Goal: Transaction & Acquisition: Book appointment/travel/reservation

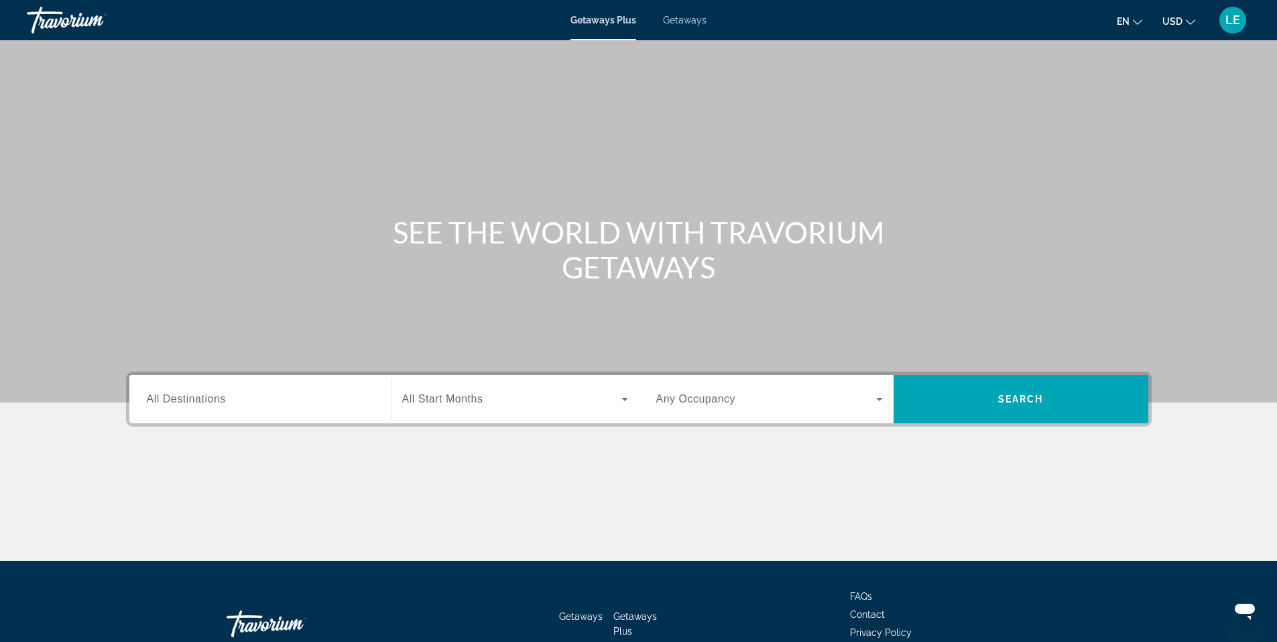
click at [207, 402] on span "All Destinations" at bounding box center [186, 398] width 79 height 11
click at [207, 402] on input "Destination All Destinations" at bounding box center [260, 400] width 227 height 16
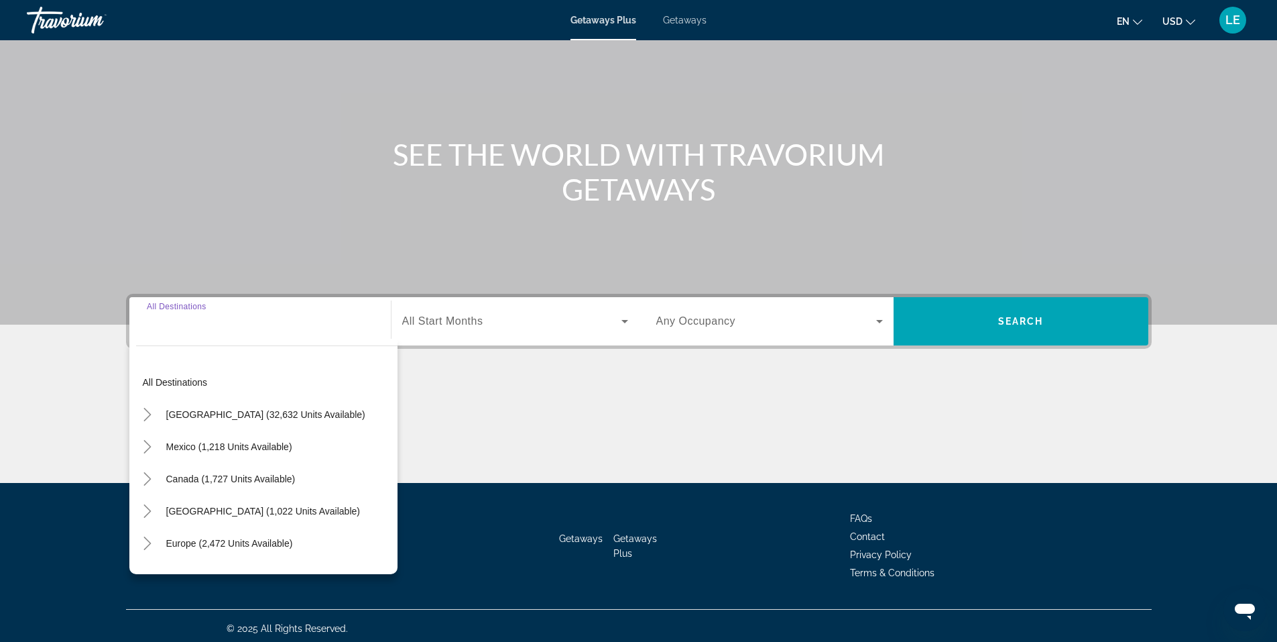
scroll to position [83, 0]
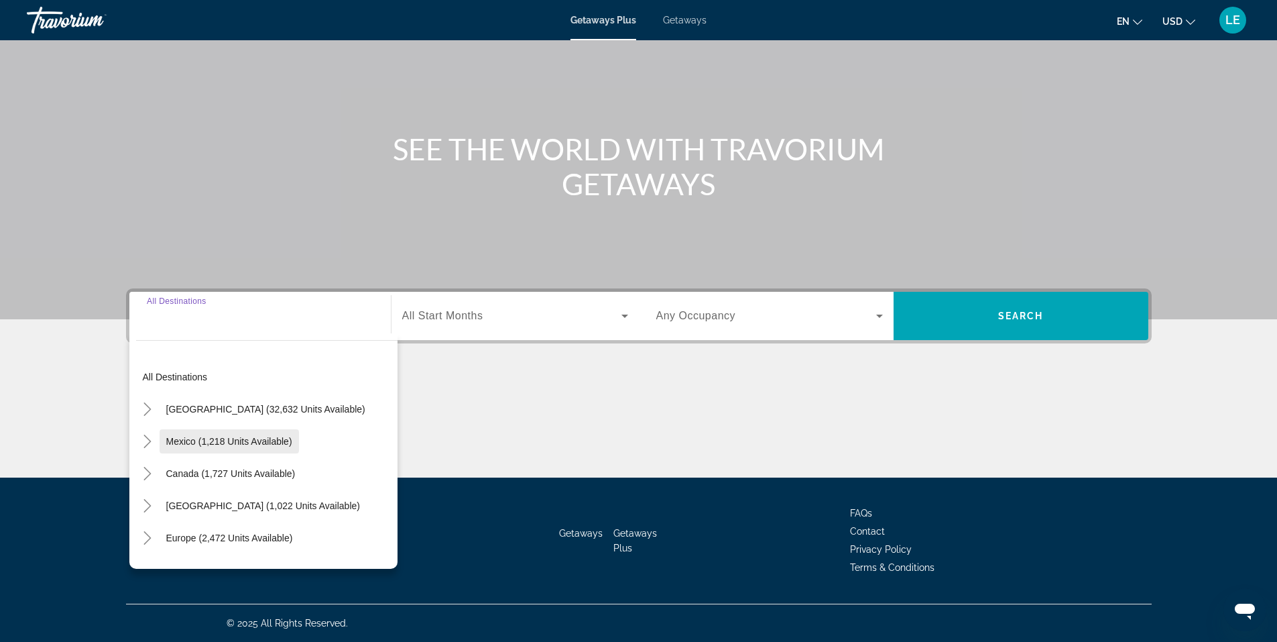
click at [215, 440] on span "Mexico (1,218 units available)" at bounding box center [229, 441] width 126 height 11
type input "**********"
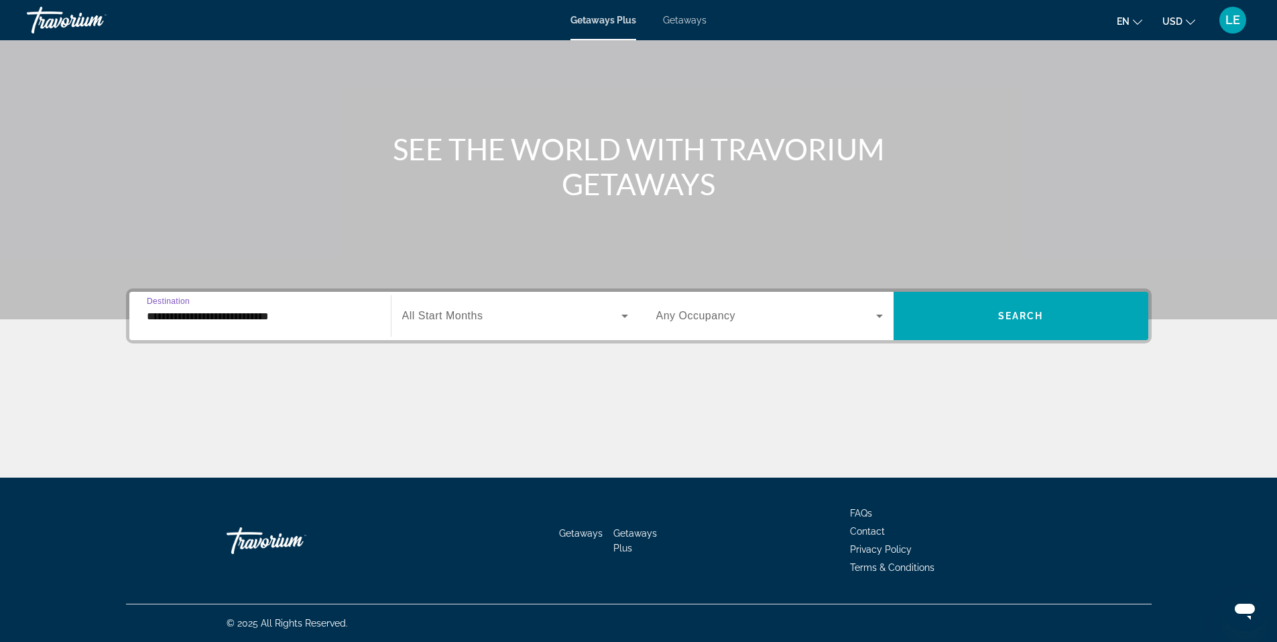
click at [626, 314] on icon "Search widget" at bounding box center [625, 315] width 7 height 3
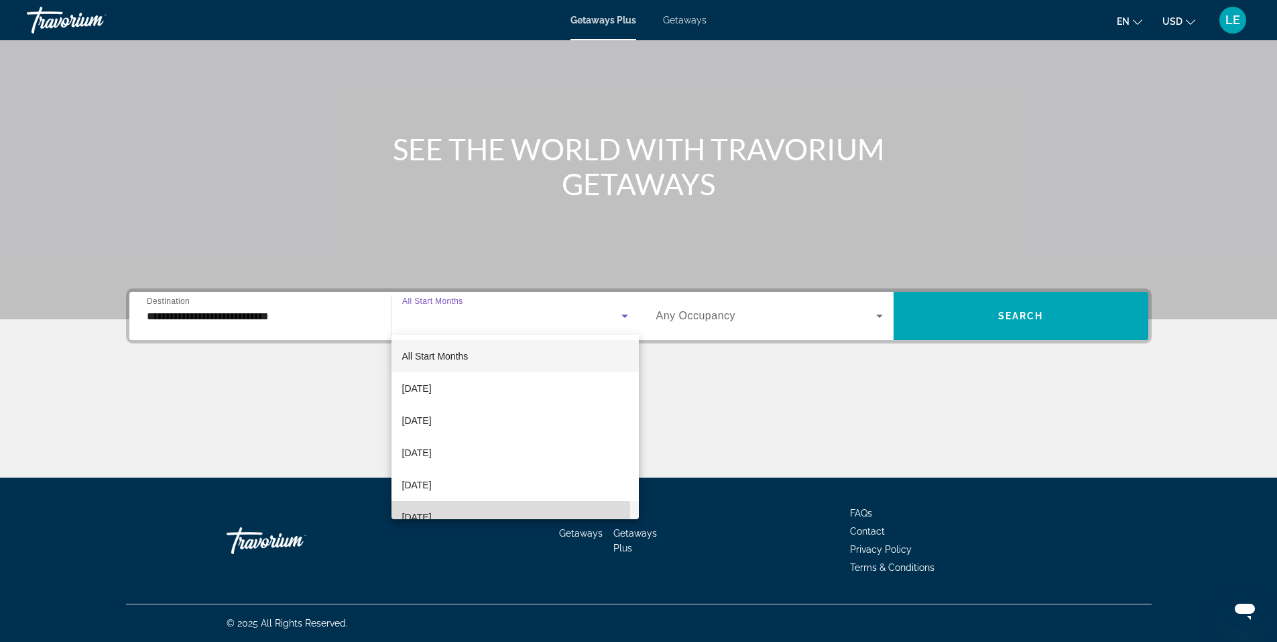
click at [486, 512] on mat-option "[DATE]" at bounding box center [515, 517] width 247 height 32
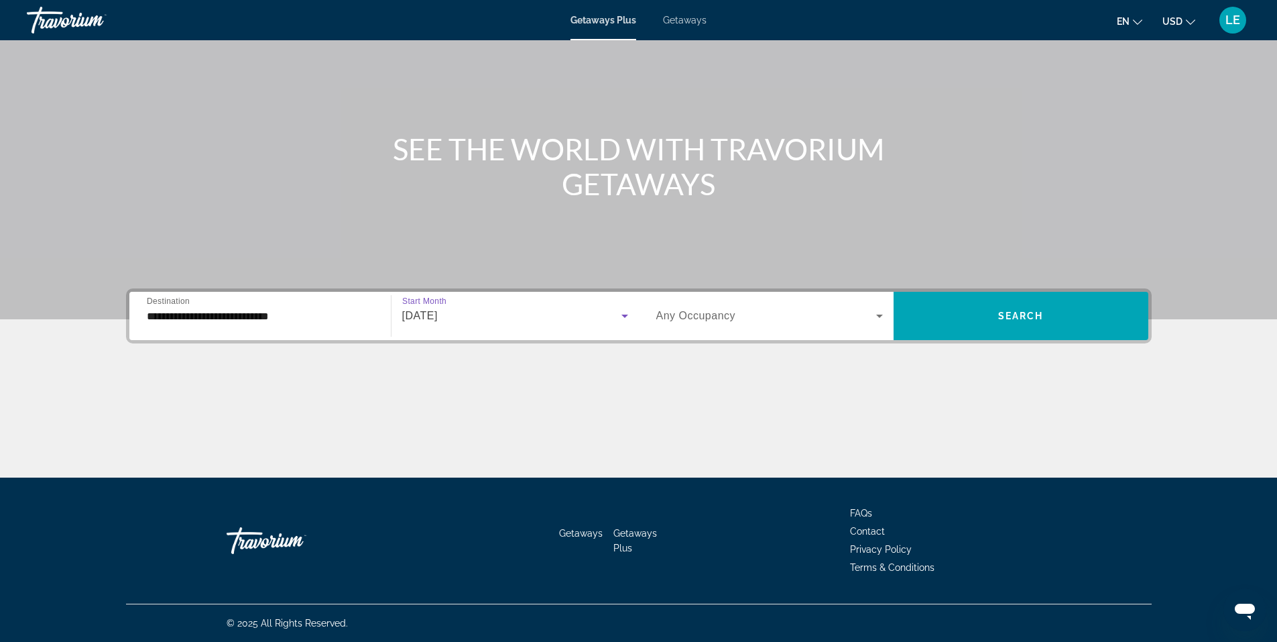
click at [875, 315] on icon "Search widget" at bounding box center [880, 316] width 16 height 16
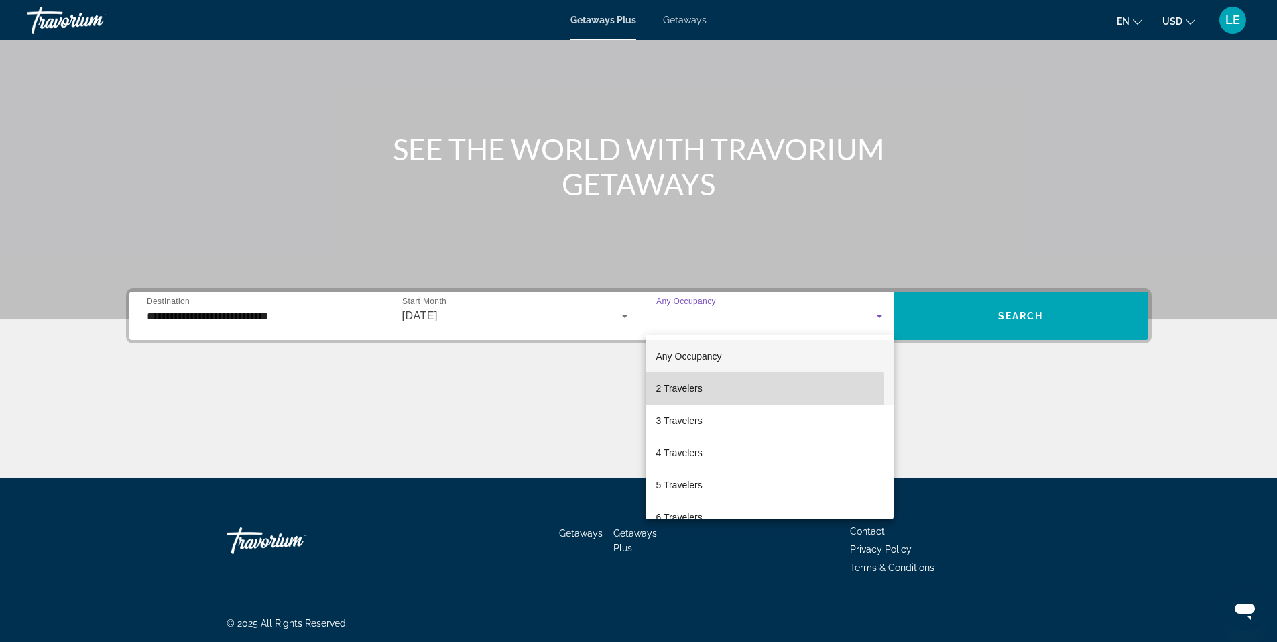
click at [734, 389] on mat-option "2 Travelers" at bounding box center [770, 388] width 248 height 32
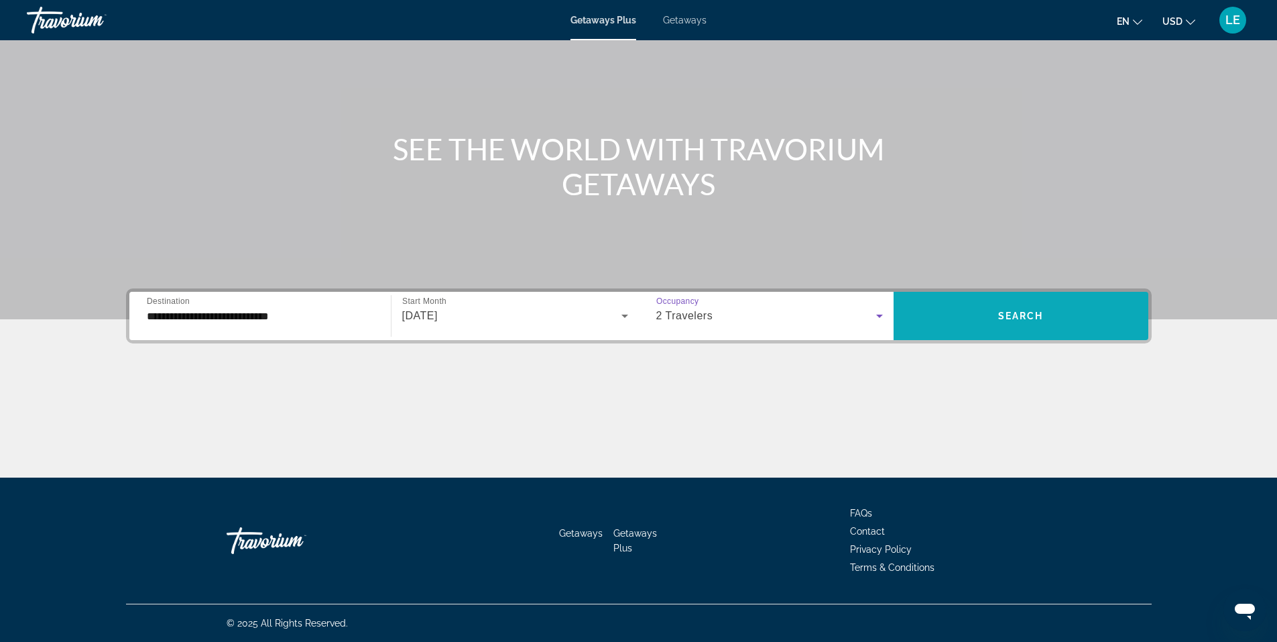
click at [1064, 323] on span "Search widget" at bounding box center [1021, 316] width 255 height 32
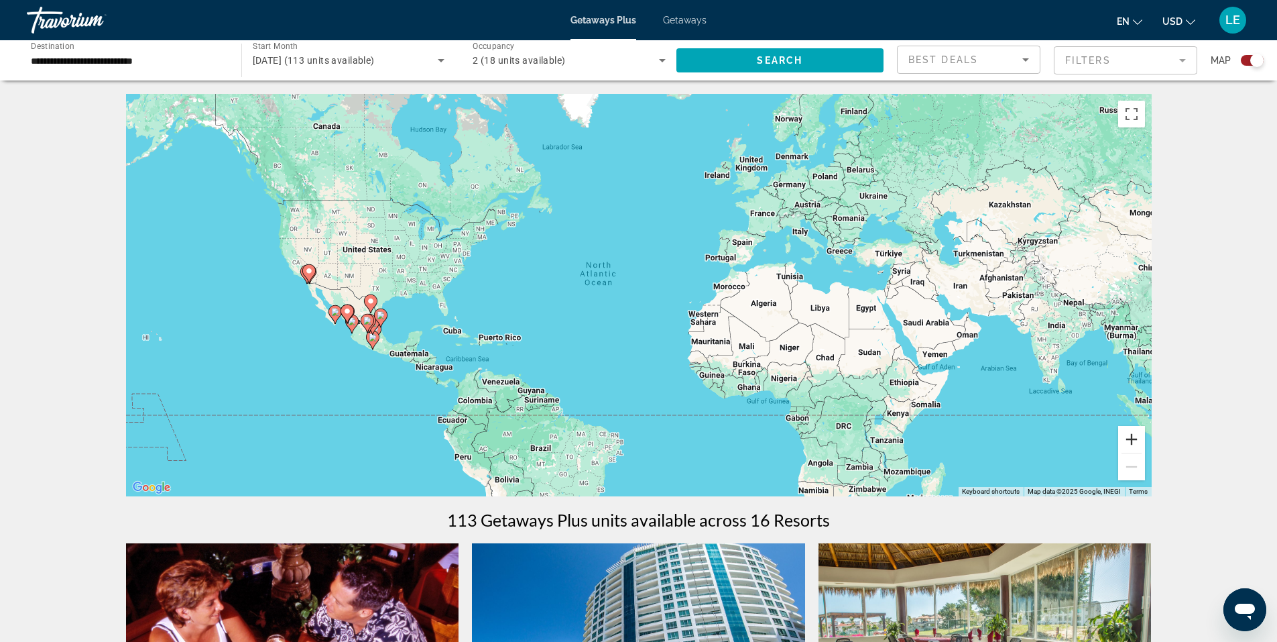
click at [1134, 442] on button "Zoom in" at bounding box center [1131, 439] width 27 height 27
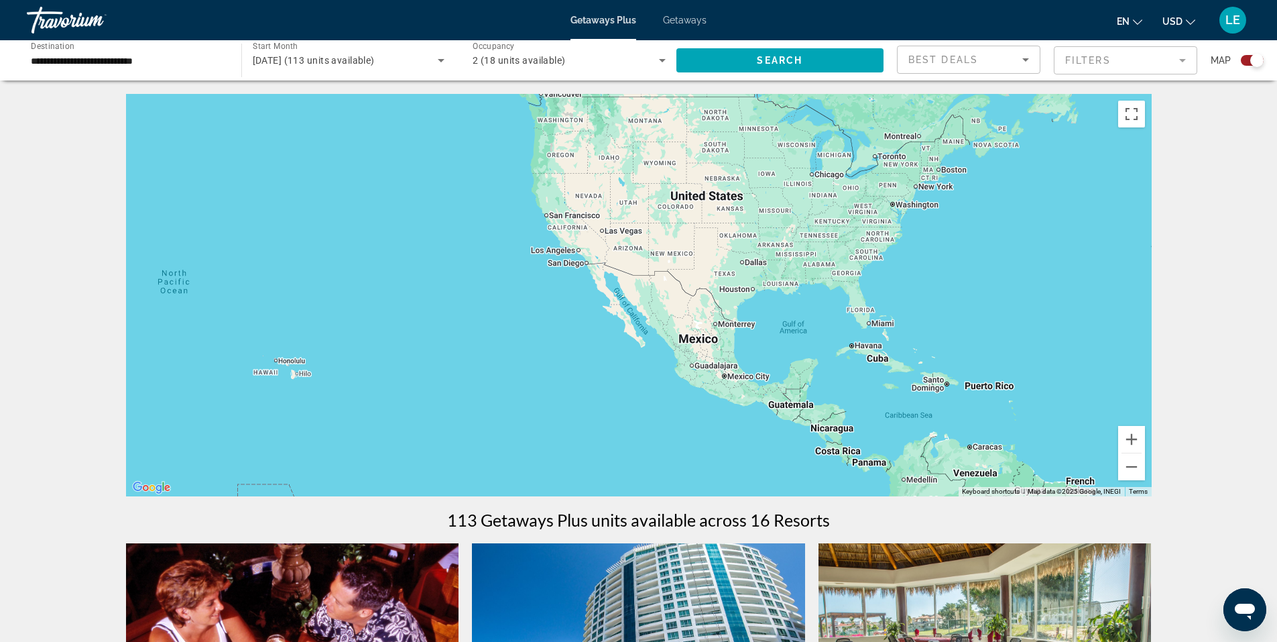
drag, startPoint x: 638, startPoint y: 322, endPoint x: 1118, endPoint y: 308, distance: 480.3
click at [1118, 308] on div "Main content" at bounding box center [639, 295] width 1026 height 402
click at [1129, 441] on button "Zoom in" at bounding box center [1131, 439] width 27 height 27
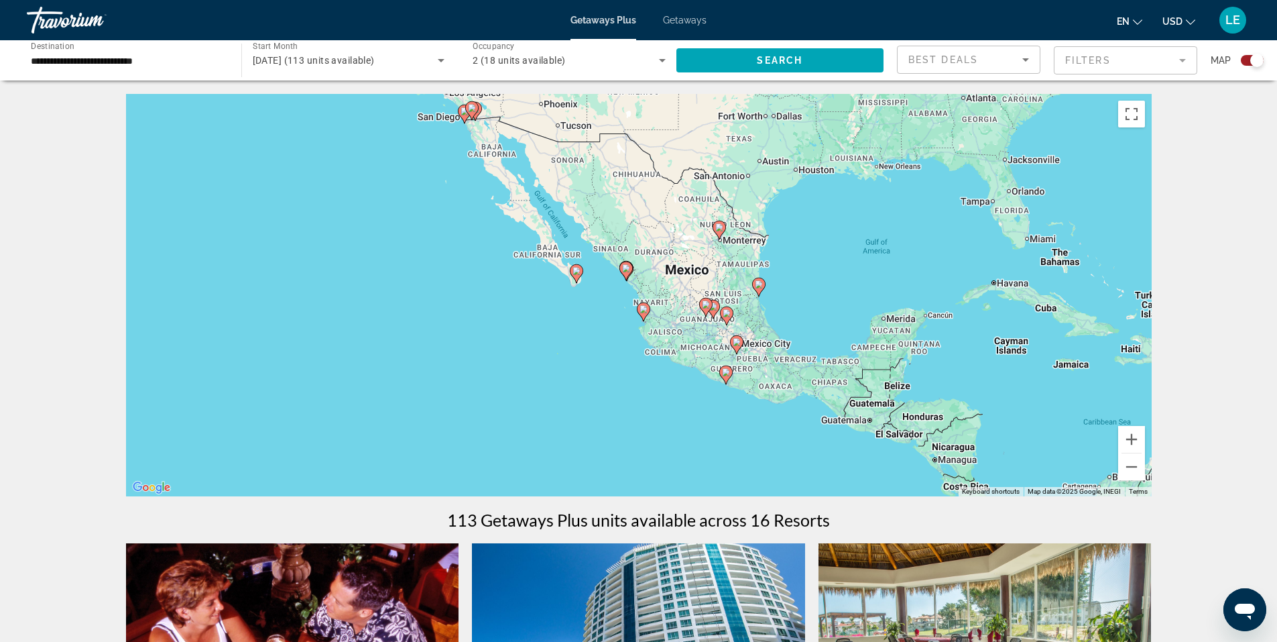
drag, startPoint x: 924, startPoint y: 405, endPoint x: 850, endPoint y: 290, distance: 136.9
click at [850, 290] on div "To activate drag with keyboard, press Alt + Enter. Once in keyboard drag state,…" at bounding box center [639, 295] width 1026 height 402
click at [1134, 438] on button "Zoom in" at bounding box center [1131, 439] width 27 height 27
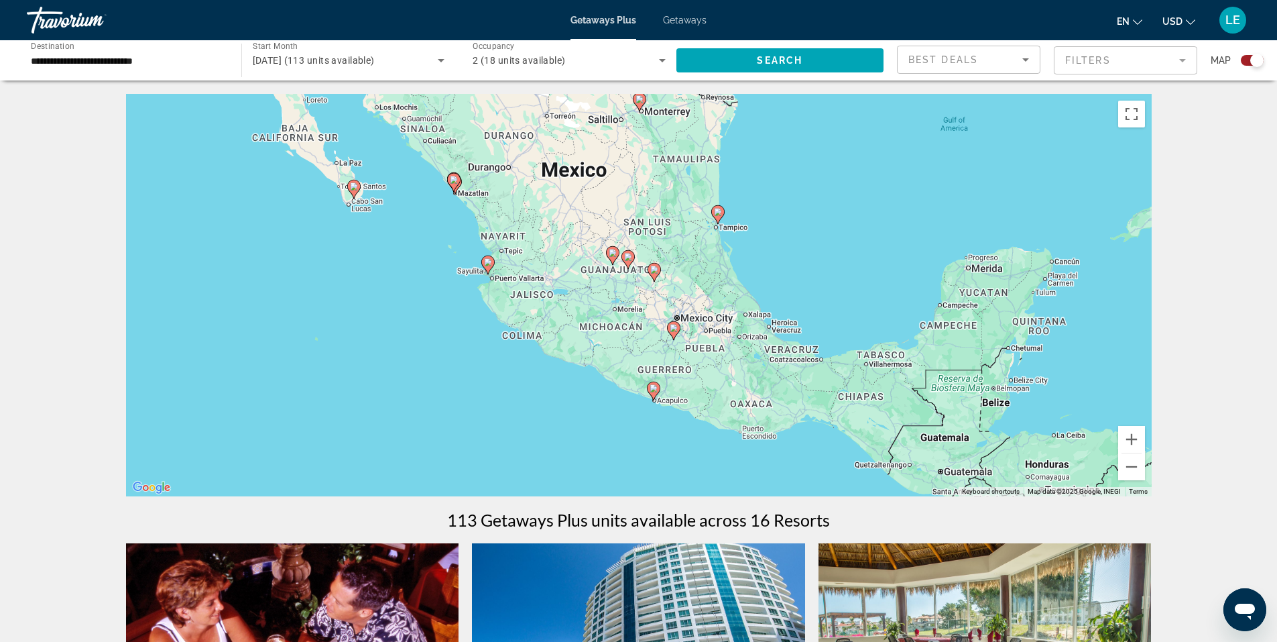
drag, startPoint x: 937, startPoint y: 382, endPoint x: 777, endPoint y: 307, distance: 176.7
click at [777, 307] on div "To activate drag with keyboard, press Alt + Enter. Once in keyboard drag state,…" at bounding box center [639, 295] width 1026 height 402
click at [1133, 442] on button "Zoom in" at bounding box center [1131, 439] width 27 height 27
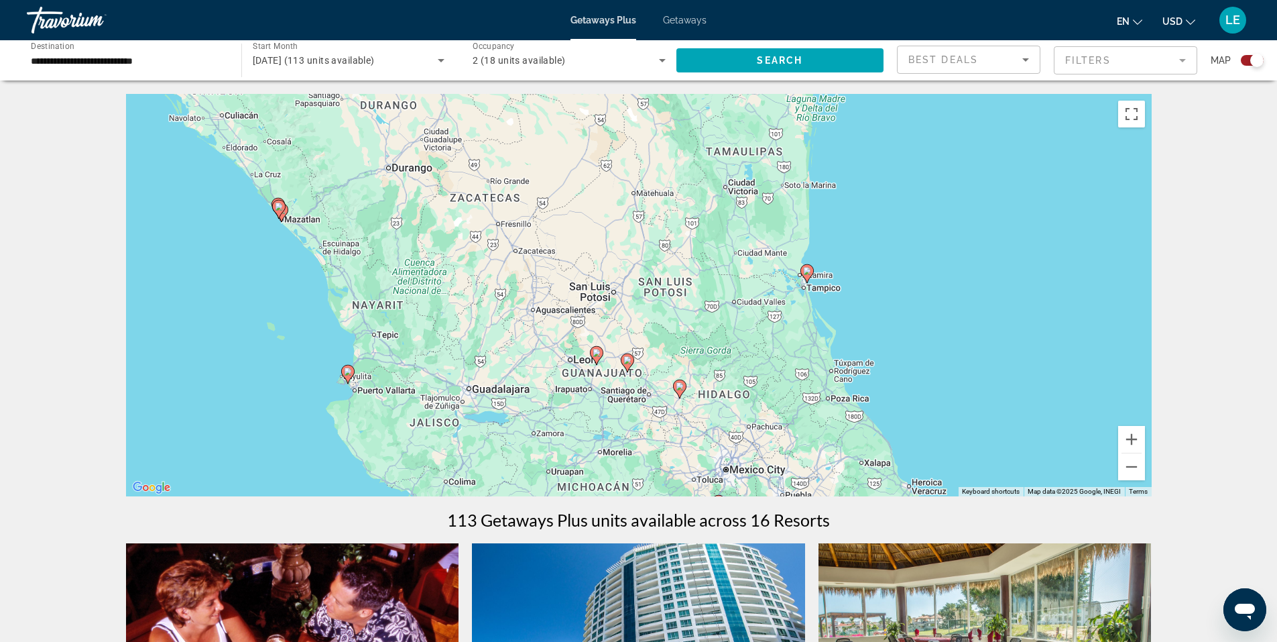
drag, startPoint x: 998, startPoint y: 370, endPoint x: 1006, endPoint y: 497, distance: 127.0
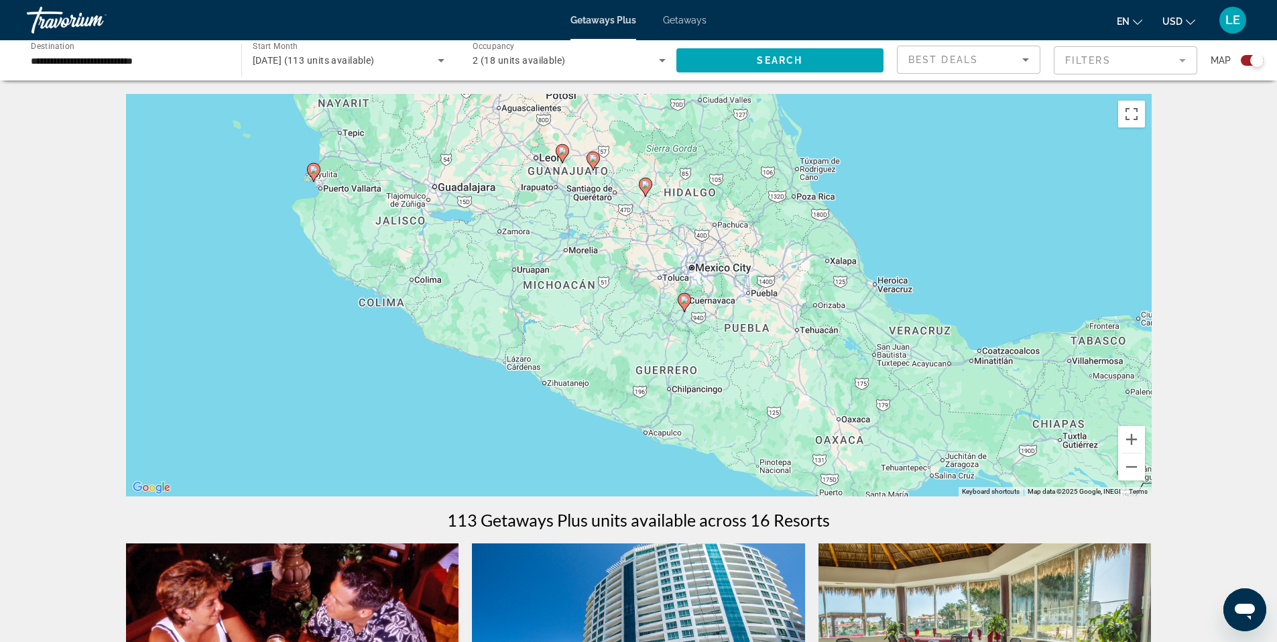
drag, startPoint x: 970, startPoint y: 441, endPoint x: 933, endPoint y: 228, distance: 215.8
click at [933, 228] on div "To activate drag with keyboard, press Alt + Enter. Once in keyboard drag state,…" at bounding box center [639, 295] width 1026 height 402
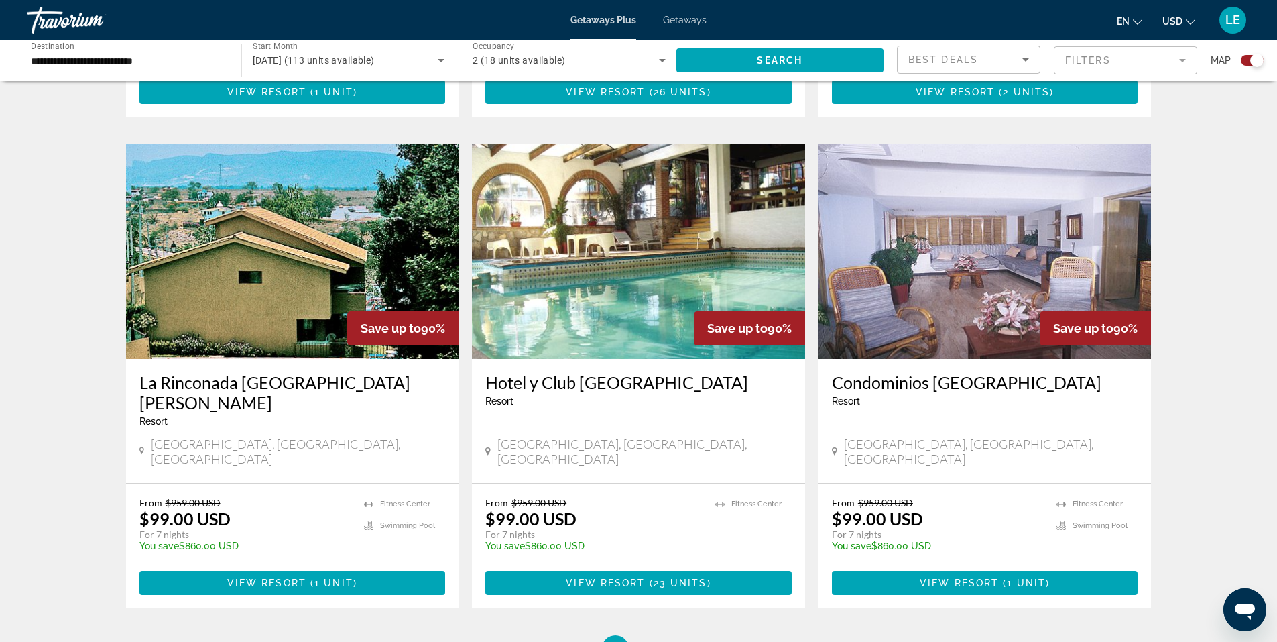
scroll to position [1898, 0]
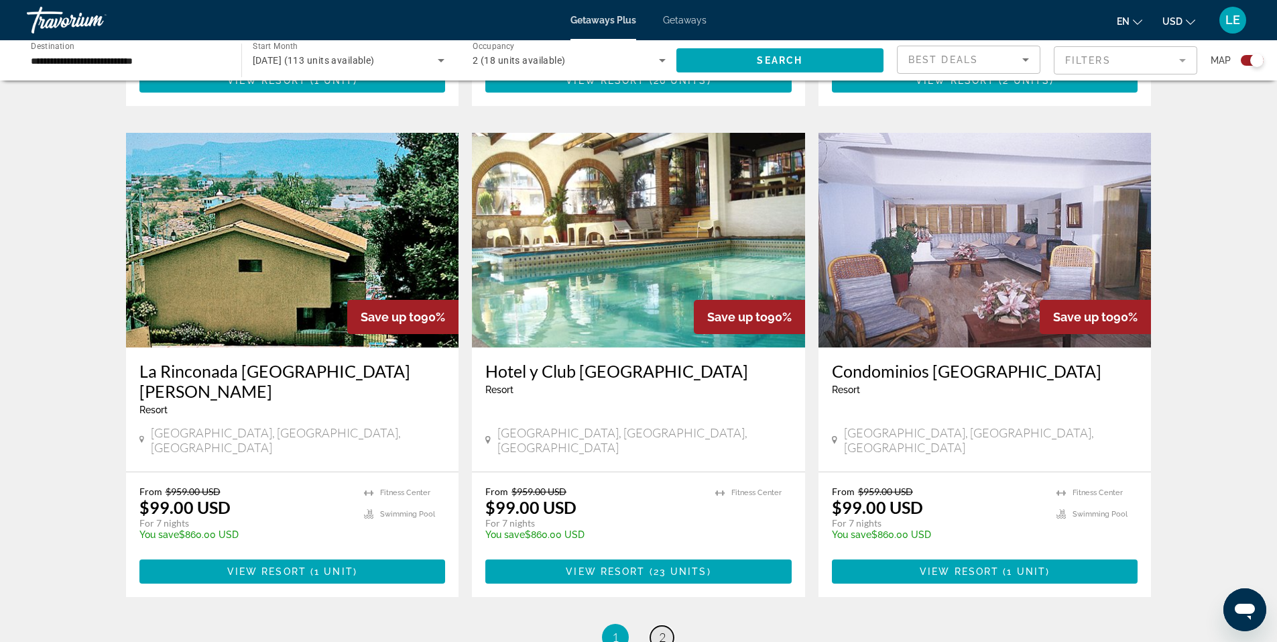
click at [660, 630] on span "2" at bounding box center [662, 637] width 7 height 15
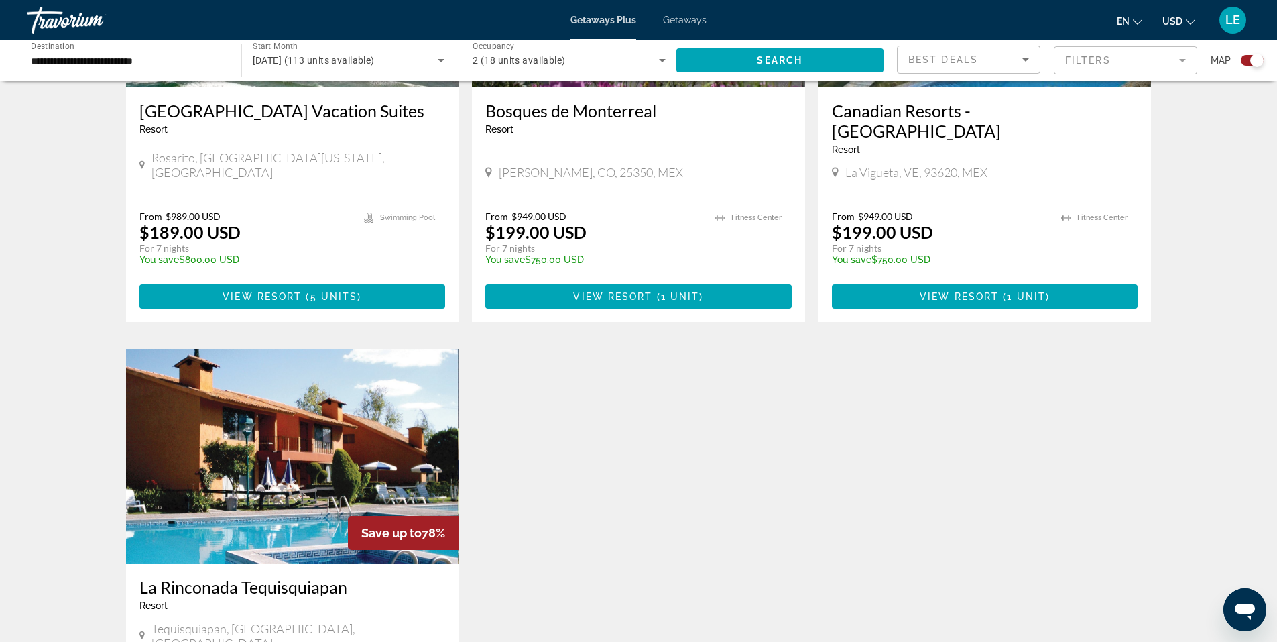
scroll to position [805, 0]
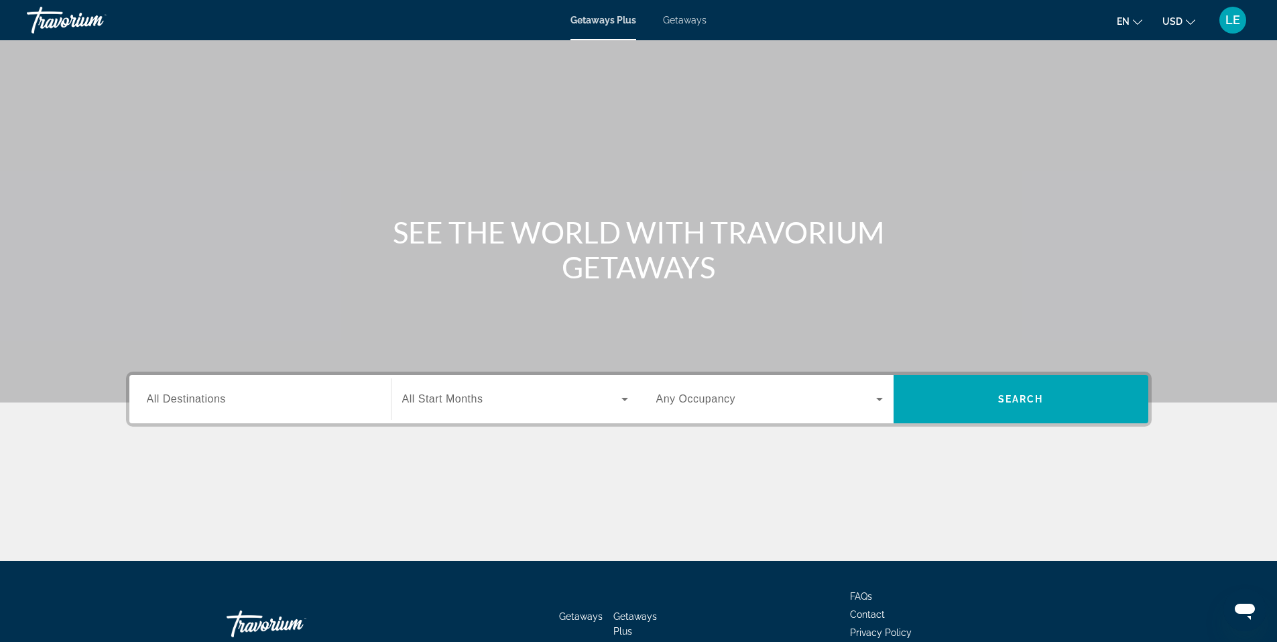
click at [217, 400] on span "All Destinations" at bounding box center [186, 398] width 79 height 11
click at [217, 400] on input "Destination All Destinations" at bounding box center [260, 400] width 227 height 16
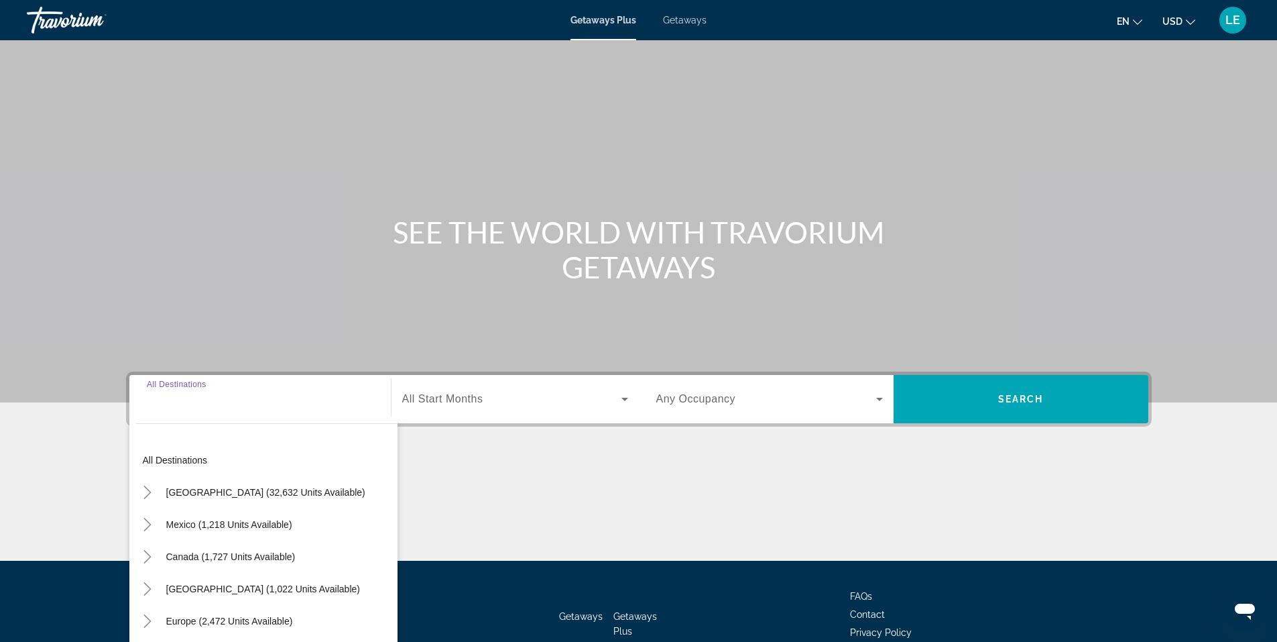
click at [688, 18] on span "Getaways" at bounding box center [685, 20] width 44 height 11
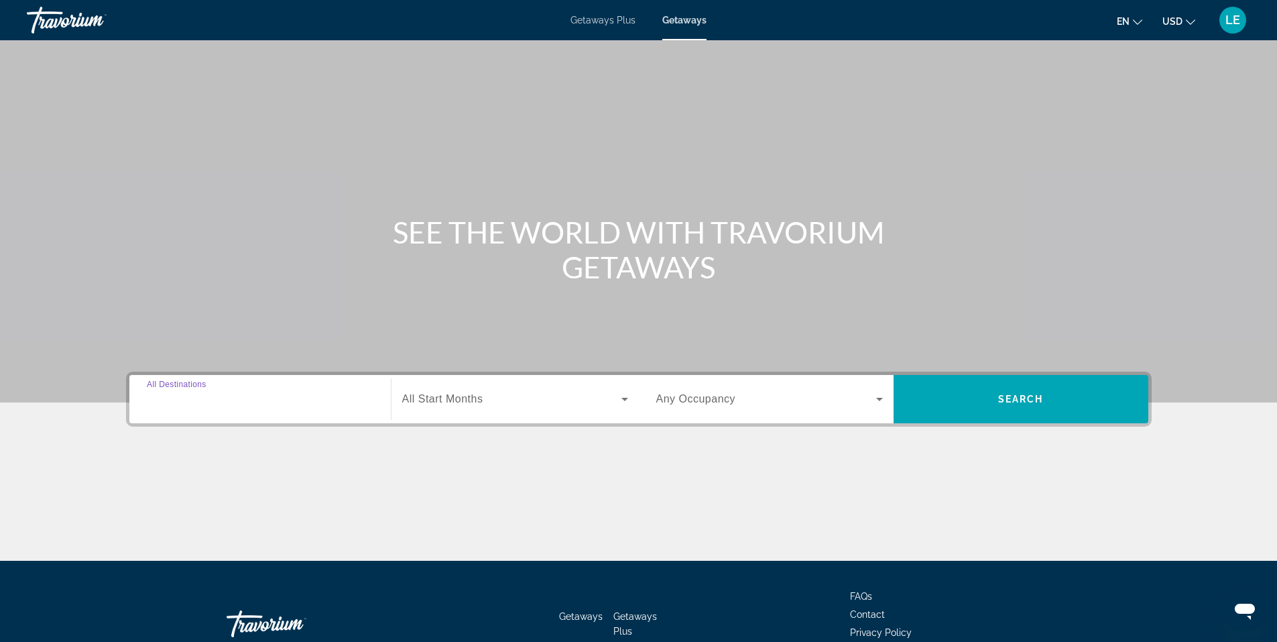
click at [227, 406] on input "Destination All Destinations" at bounding box center [260, 400] width 227 height 16
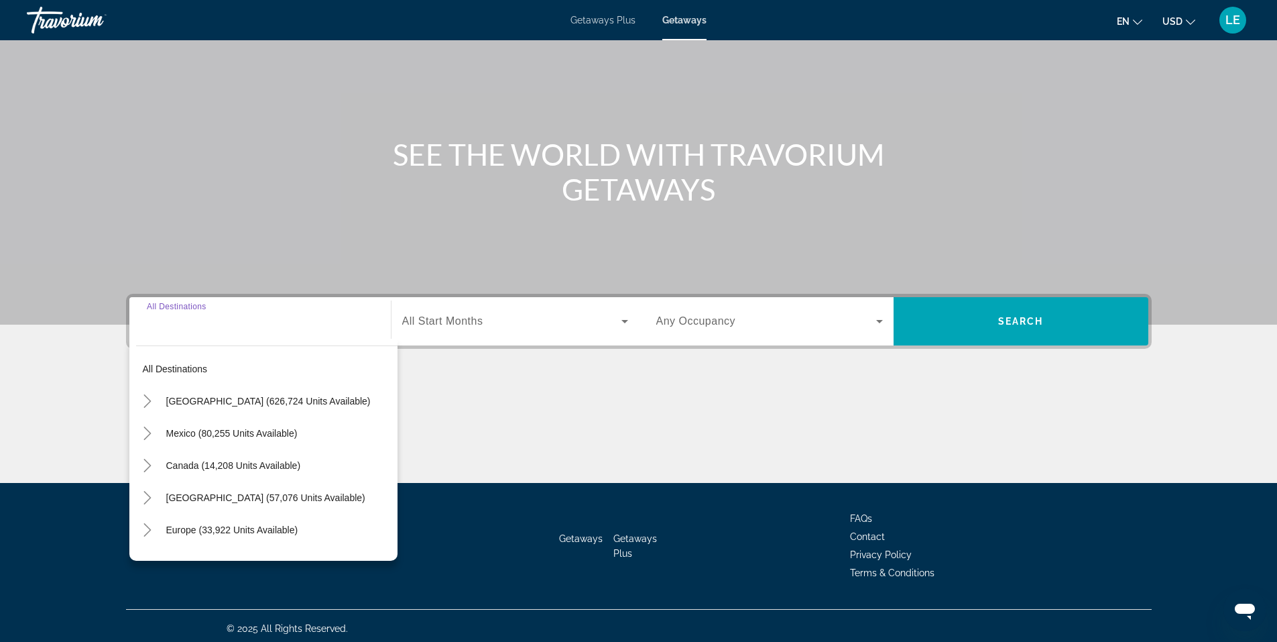
scroll to position [83, 0]
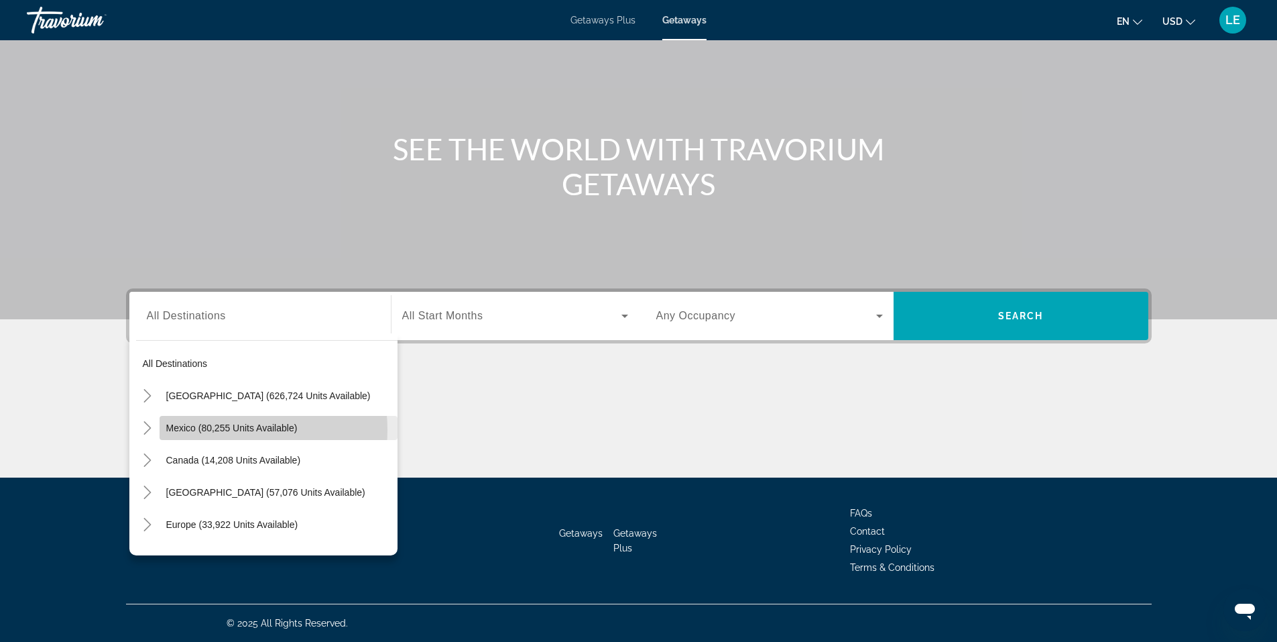
click at [221, 430] on span "Mexico (80,255 units available)" at bounding box center [231, 427] width 131 height 11
type input "**********"
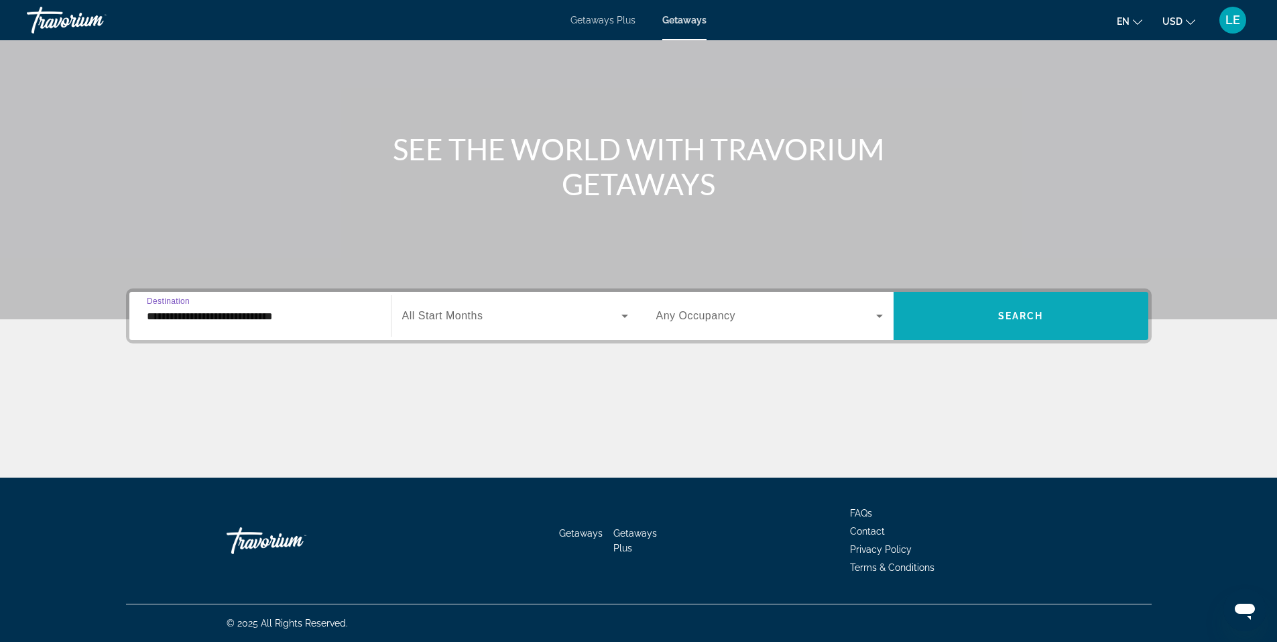
click at [990, 318] on span "Search widget" at bounding box center [1021, 316] width 255 height 32
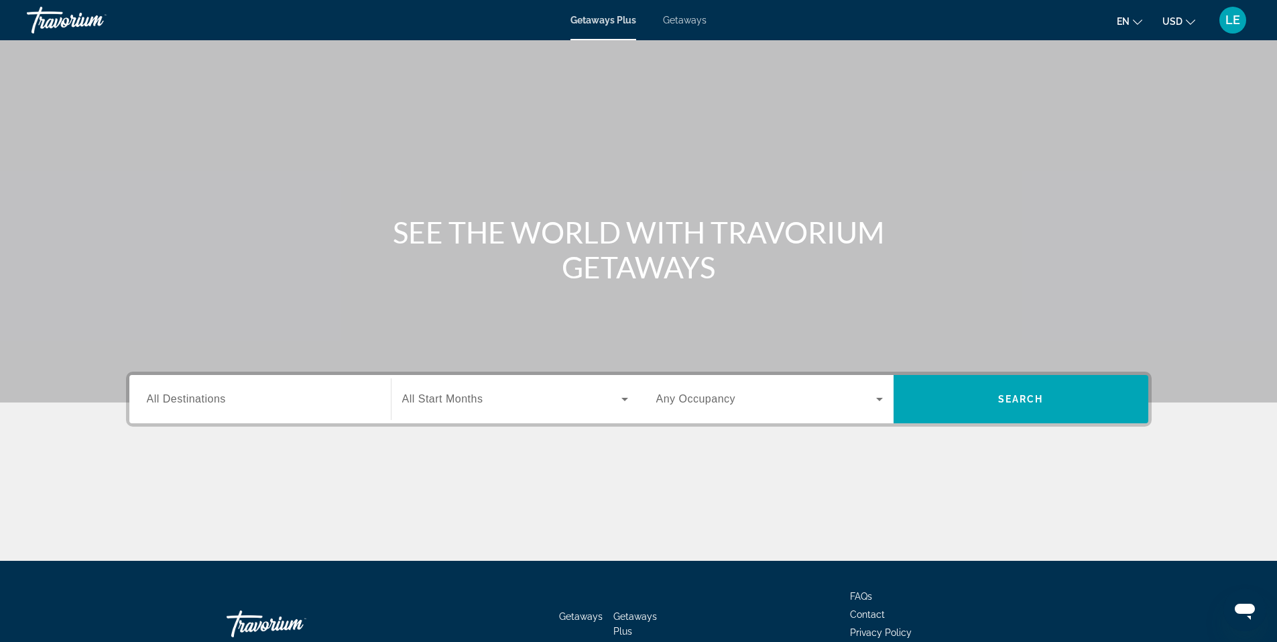
click at [689, 20] on span "Getaways" at bounding box center [685, 20] width 44 height 11
click at [211, 406] on input "Destination All Destinations" at bounding box center [260, 400] width 227 height 16
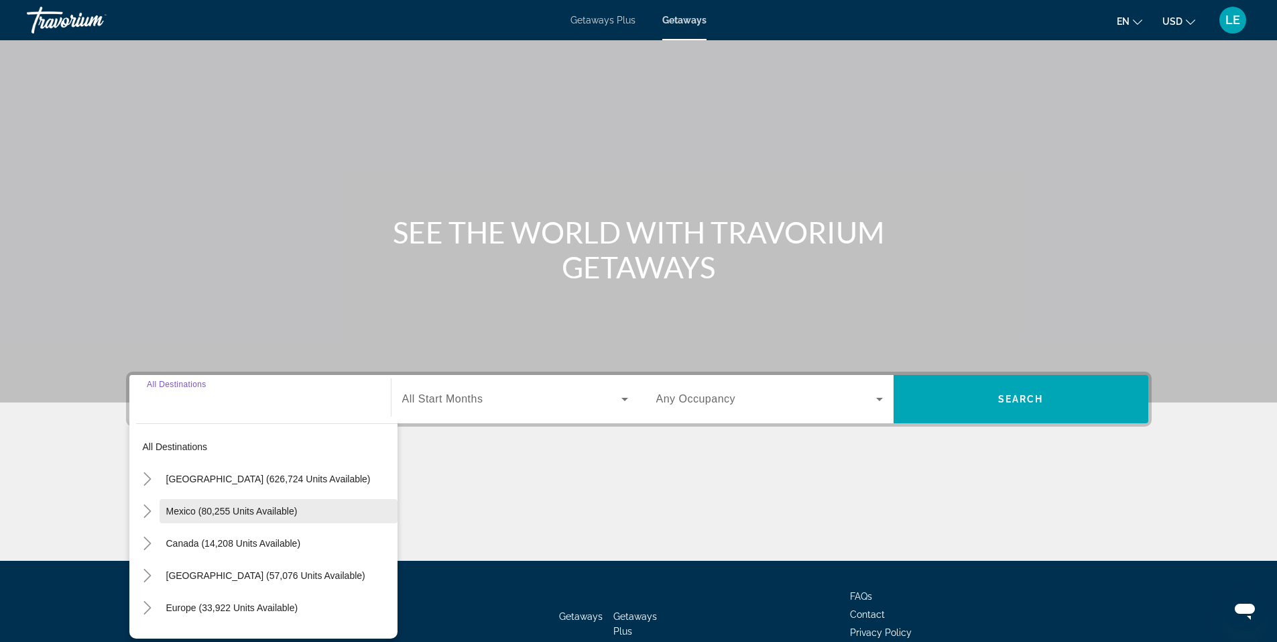
scroll to position [83, 0]
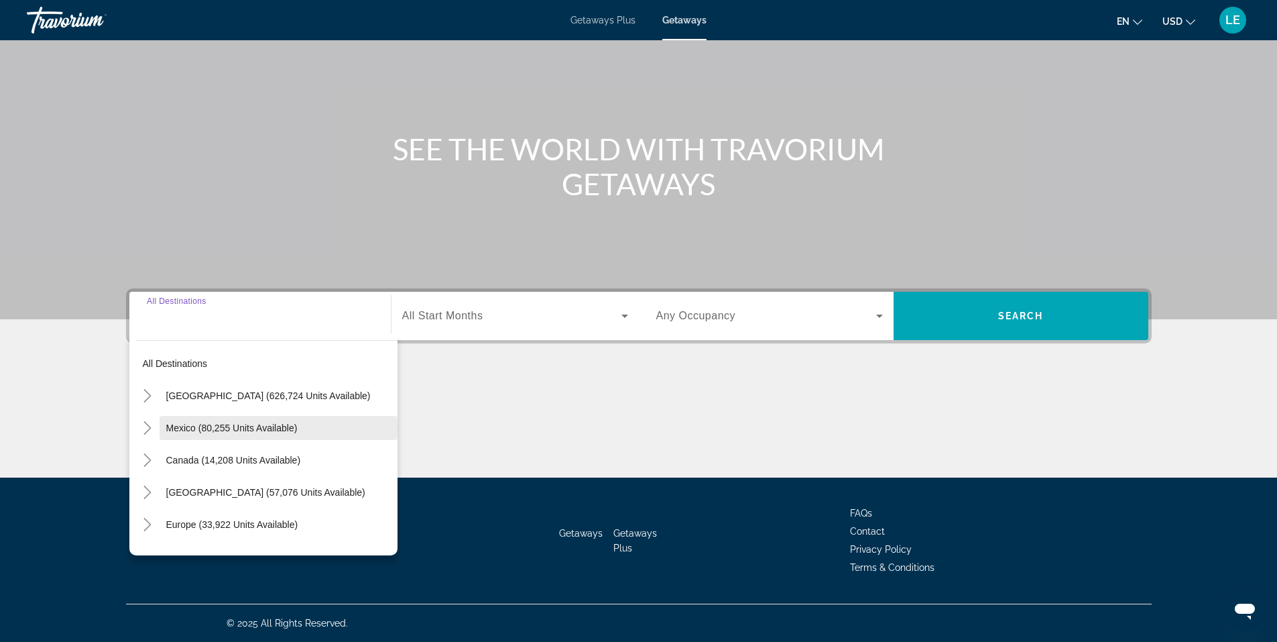
click at [207, 428] on span "Mexico (80,255 units available)" at bounding box center [231, 427] width 131 height 11
type input "**********"
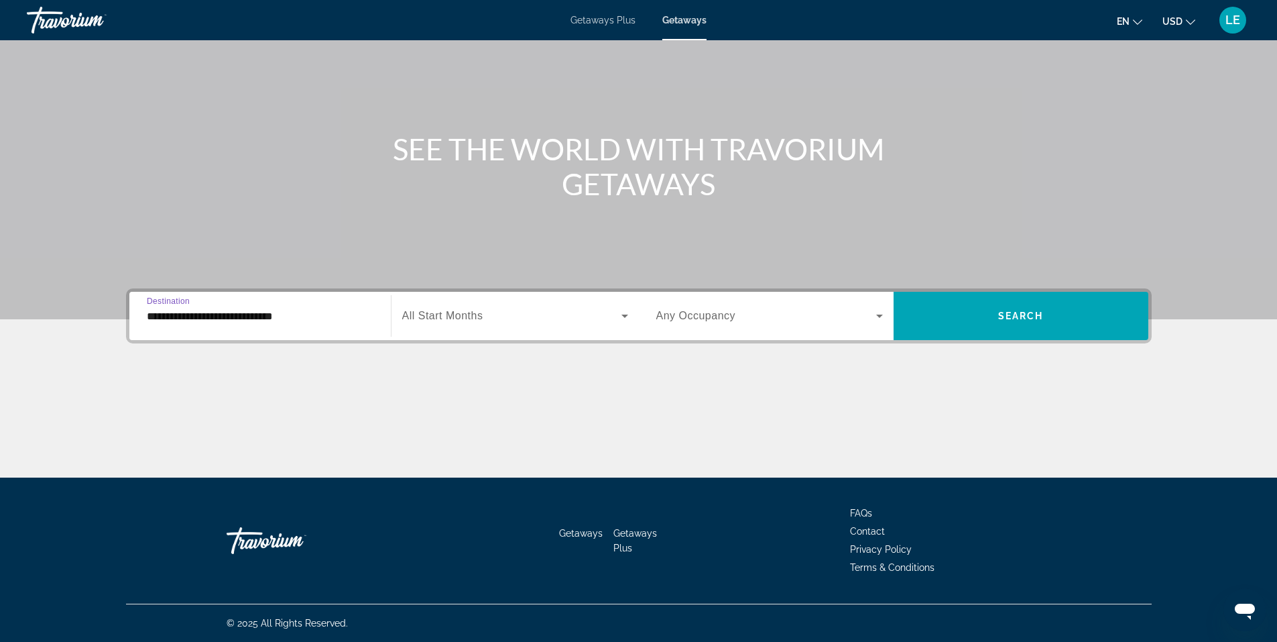
click at [617, 307] on div "Search widget" at bounding box center [515, 316] width 226 height 38
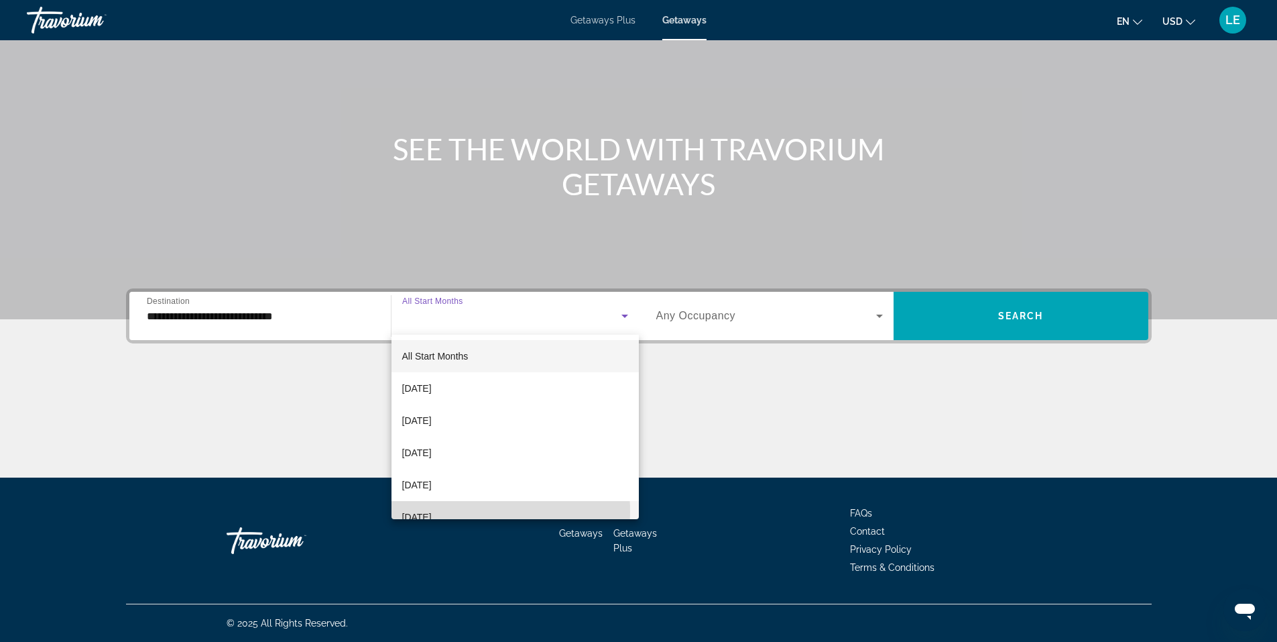
click at [432, 511] on span "[DATE]" at bounding box center [417, 517] width 30 height 16
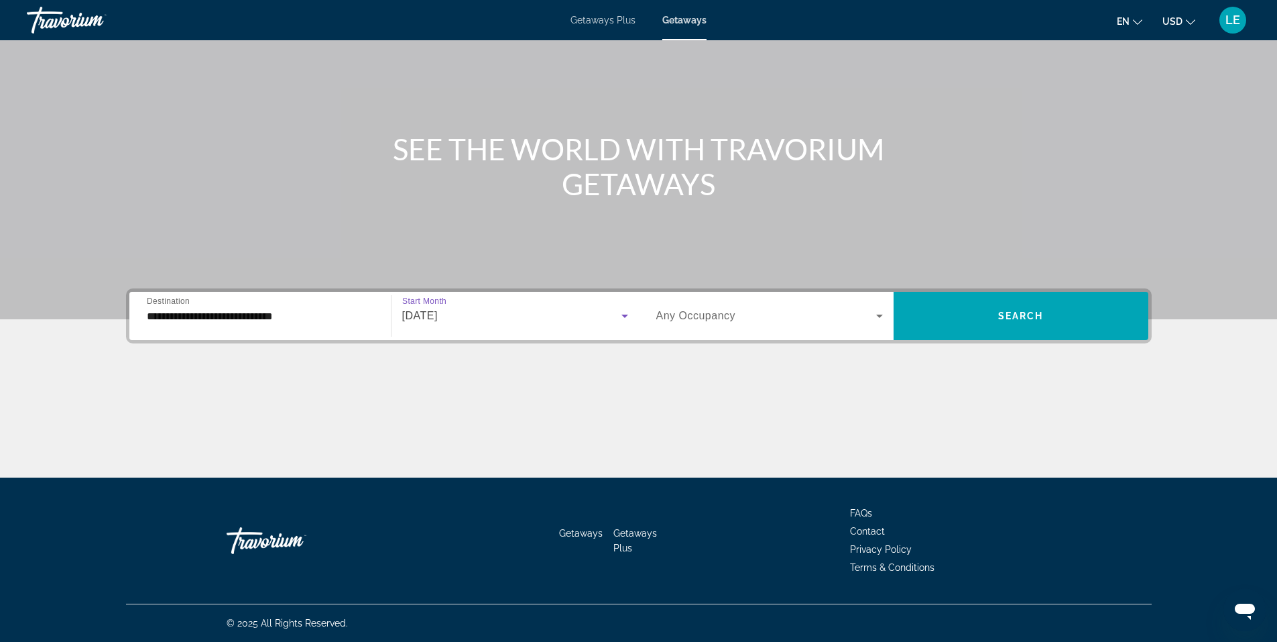
click at [872, 315] on icon "Search widget" at bounding box center [880, 316] width 16 height 16
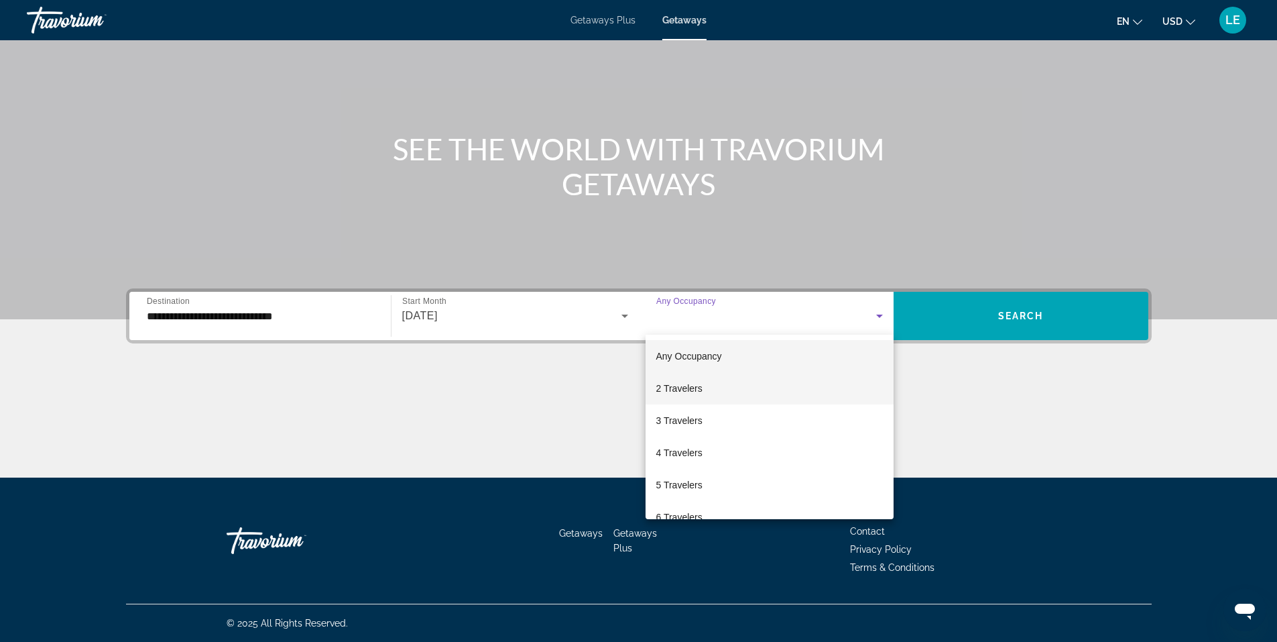
click at [755, 383] on mat-option "2 Travelers" at bounding box center [770, 388] width 248 height 32
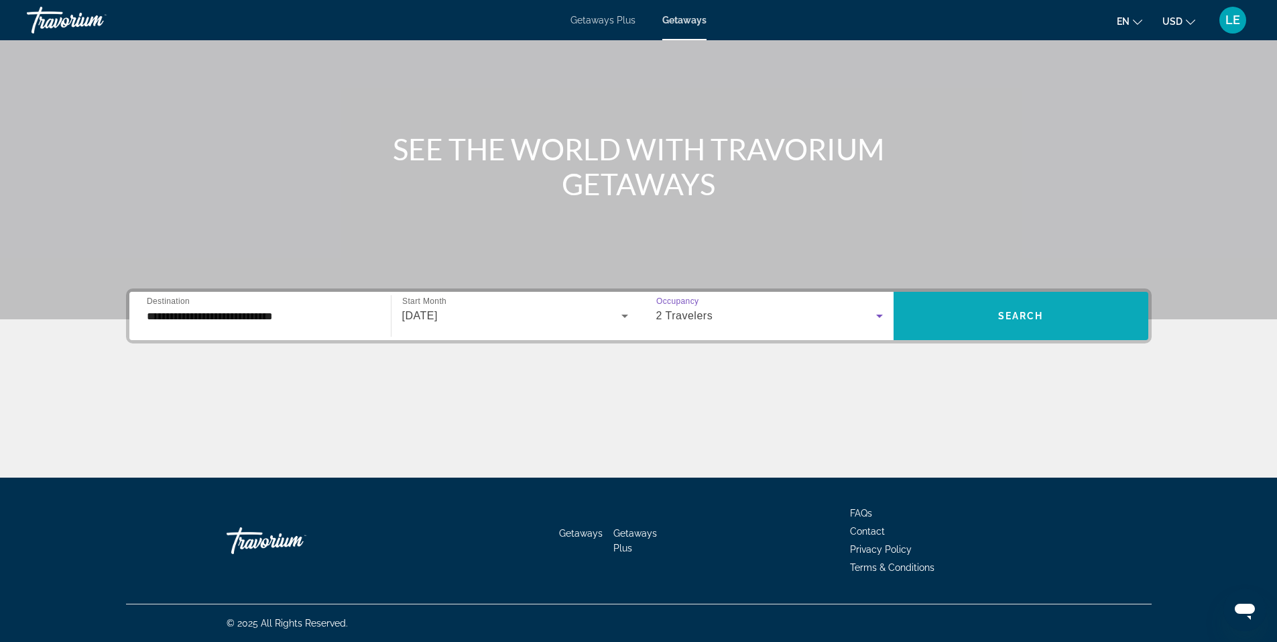
click at [1010, 316] on span "Search" at bounding box center [1021, 315] width 46 height 11
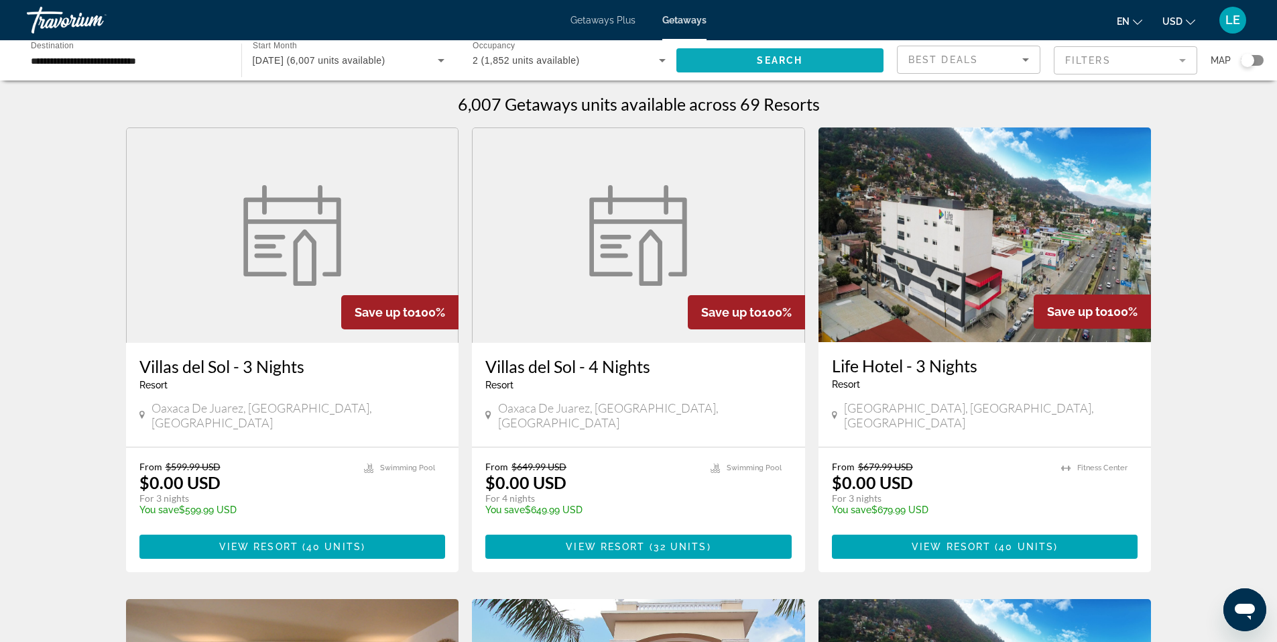
click at [722, 60] on span "Search widget" at bounding box center [781, 60] width 208 height 32
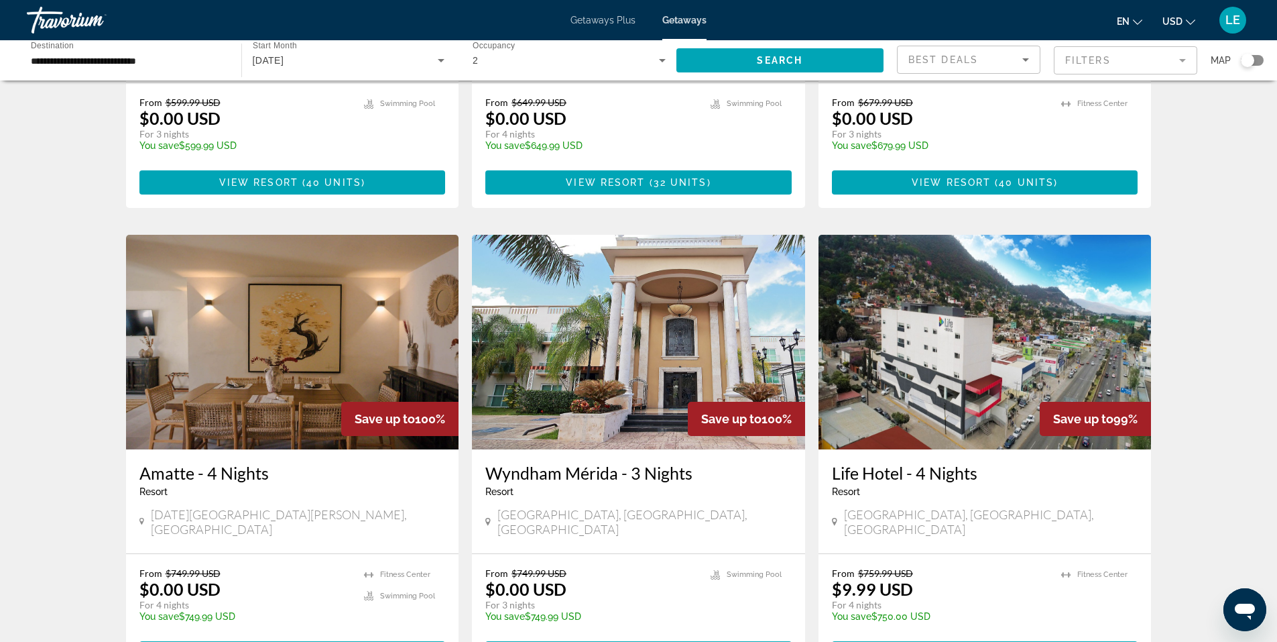
scroll to position [295, 0]
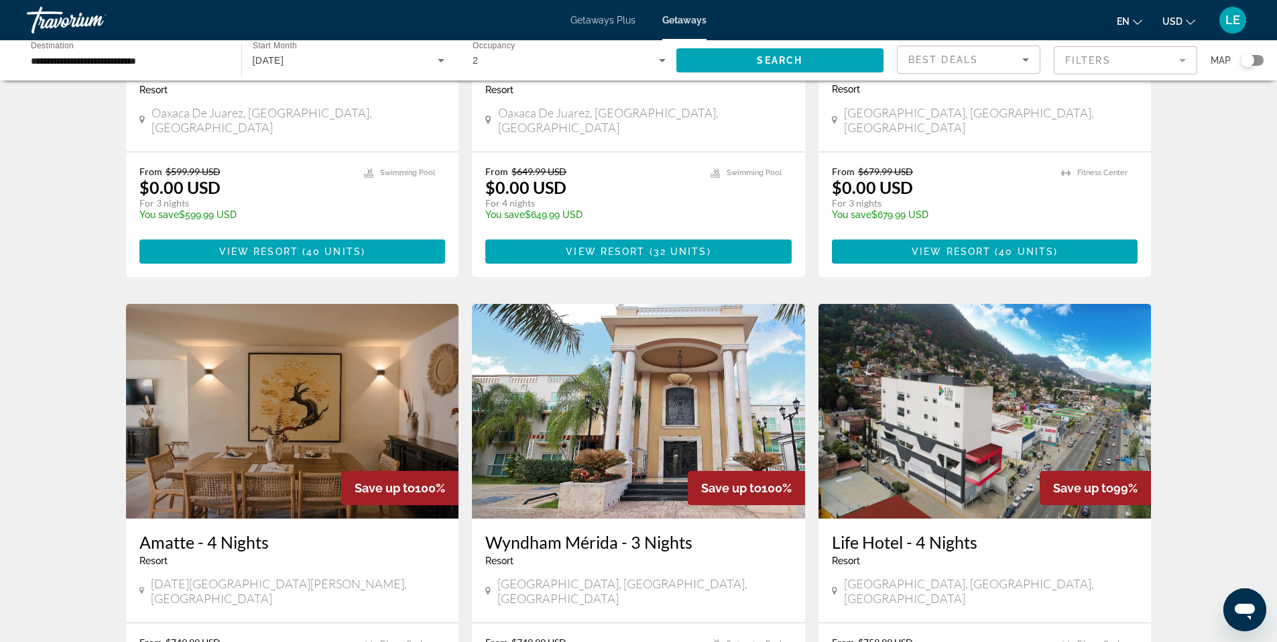
click at [1183, 64] on mat-form-field "Filters" at bounding box center [1125, 60] width 143 height 28
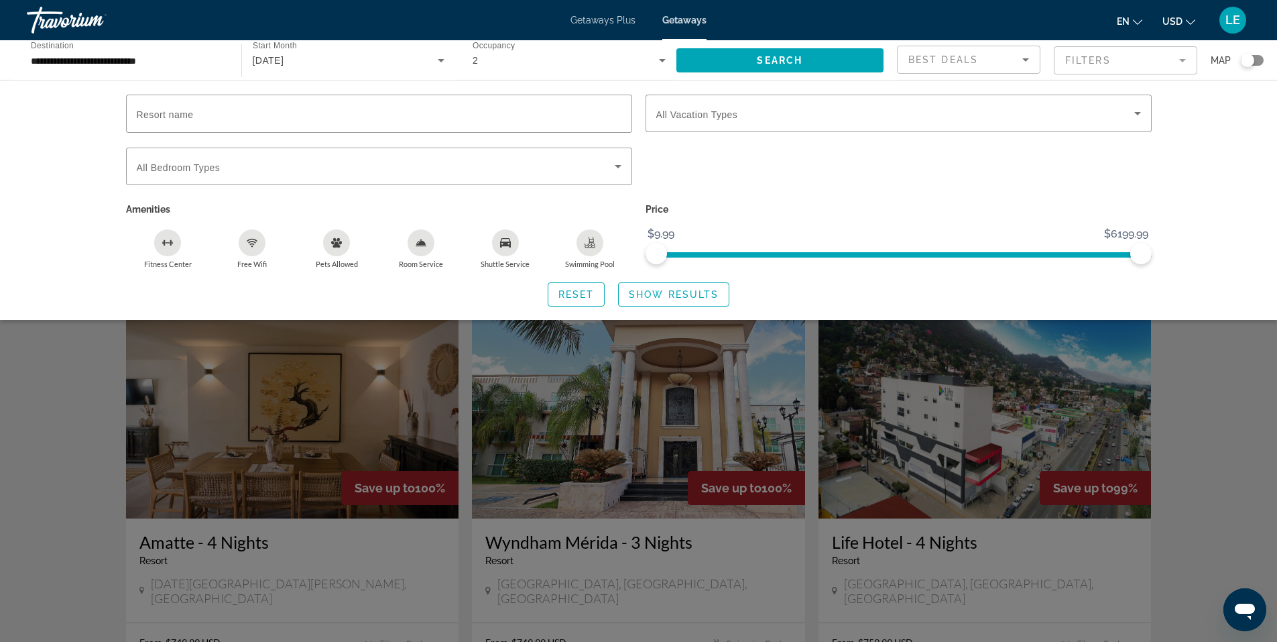
click at [1183, 64] on mat-form-field "Filters" at bounding box center [1125, 60] width 143 height 28
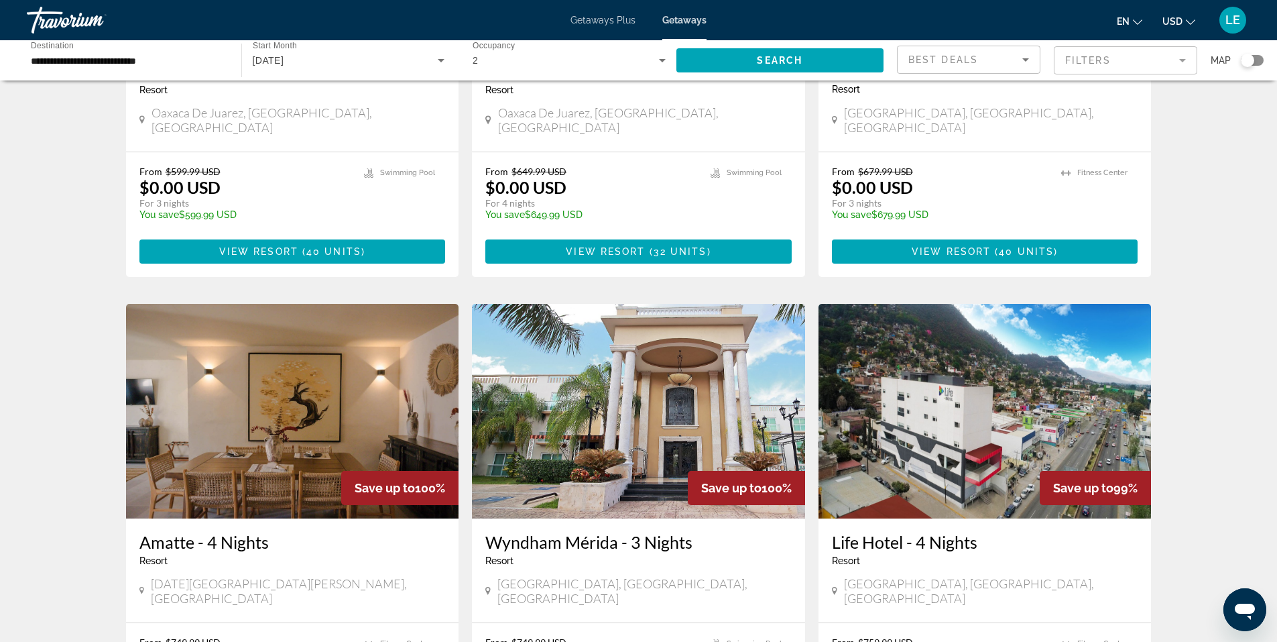
click at [1183, 64] on mat-form-field "Filters" at bounding box center [1125, 60] width 143 height 28
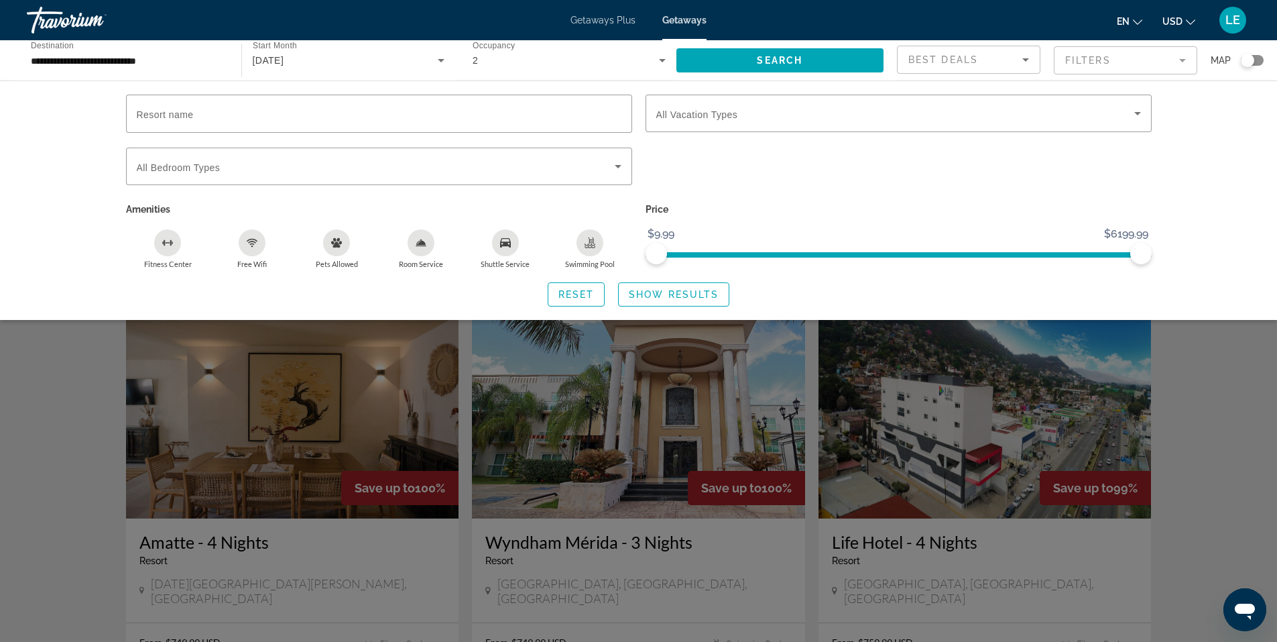
drag, startPoint x: 1246, startPoint y: 61, endPoint x: 1257, endPoint y: 60, distance: 10.8
click at [1257, 60] on div "Search widget" at bounding box center [1252, 60] width 23 height 11
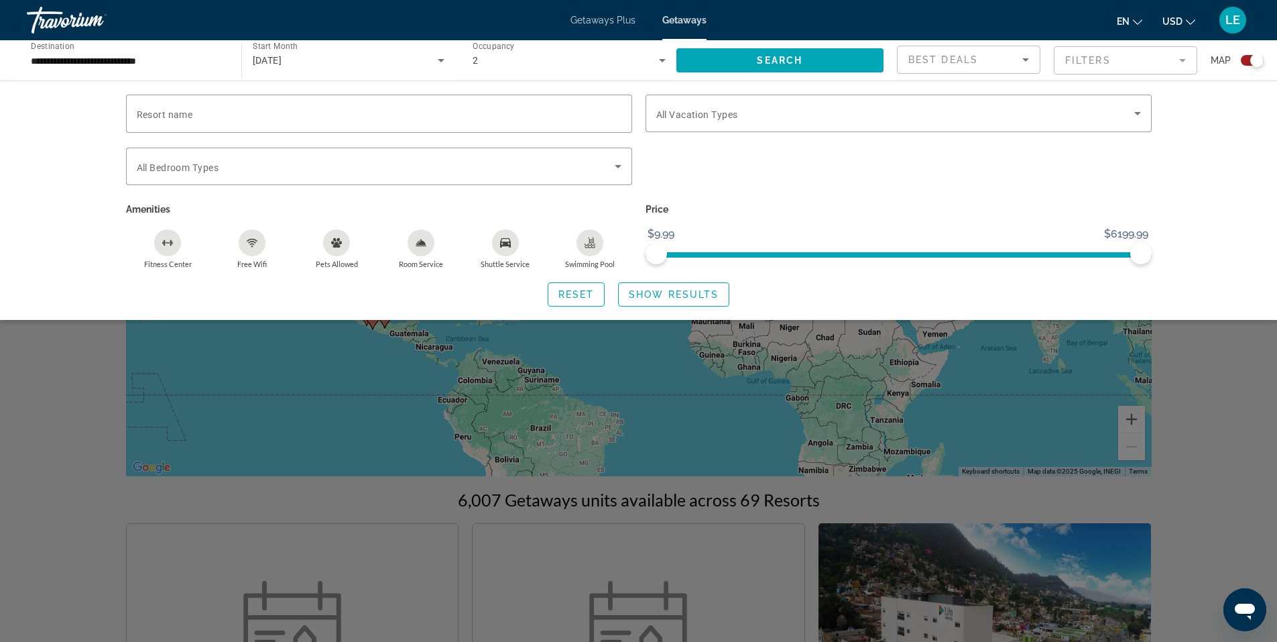
scroll to position [0, 0]
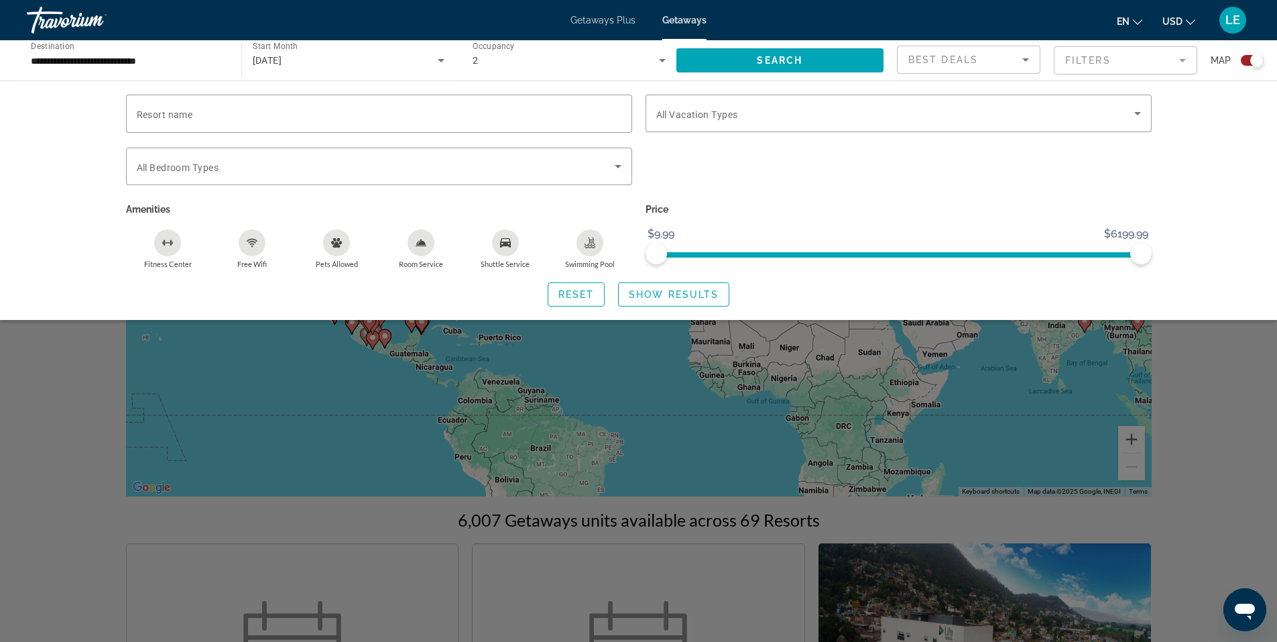
click at [713, 411] on div "Search widget" at bounding box center [638, 421] width 1277 height 441
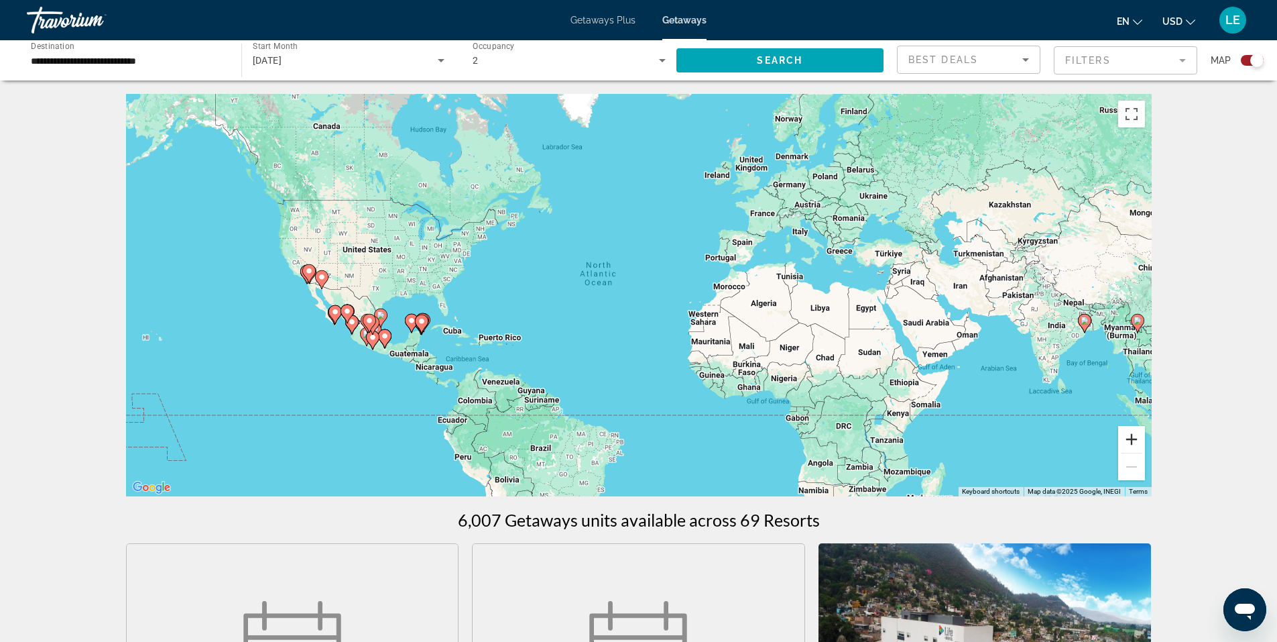
click at [1134, 439] on button "Zoom in" at bounding box center [1131, 439] width 27 height 27
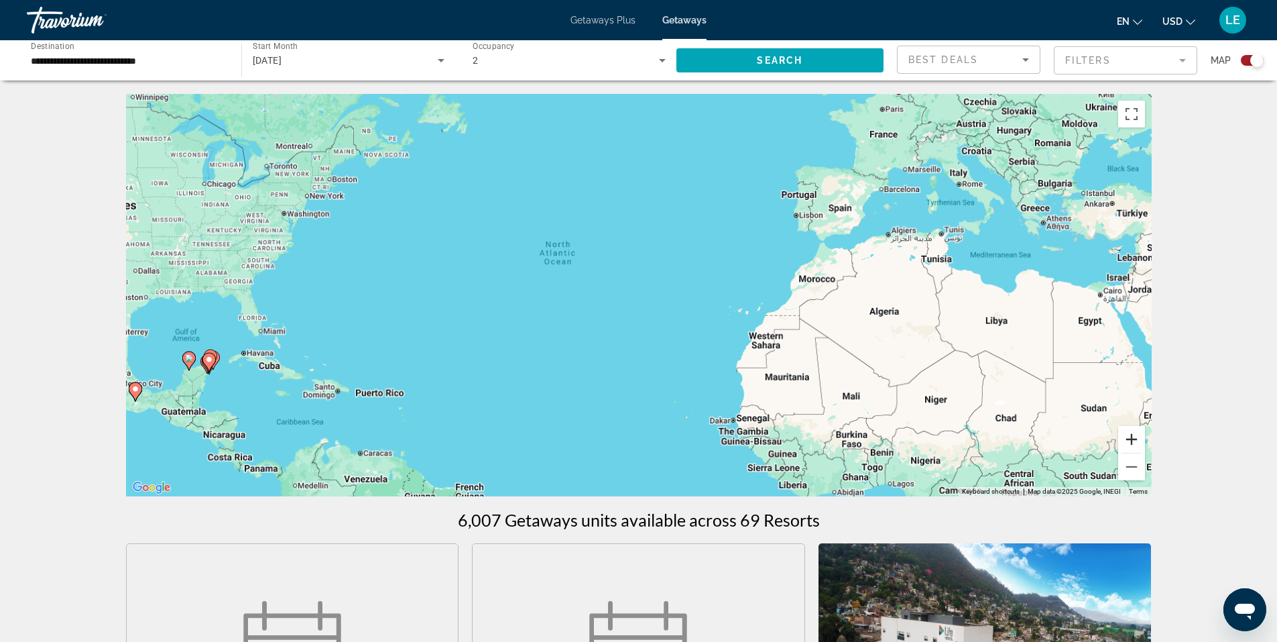
click at [1134, 439] on button "Zoom in" at bounding box center [1131, 439] width 27 height 27
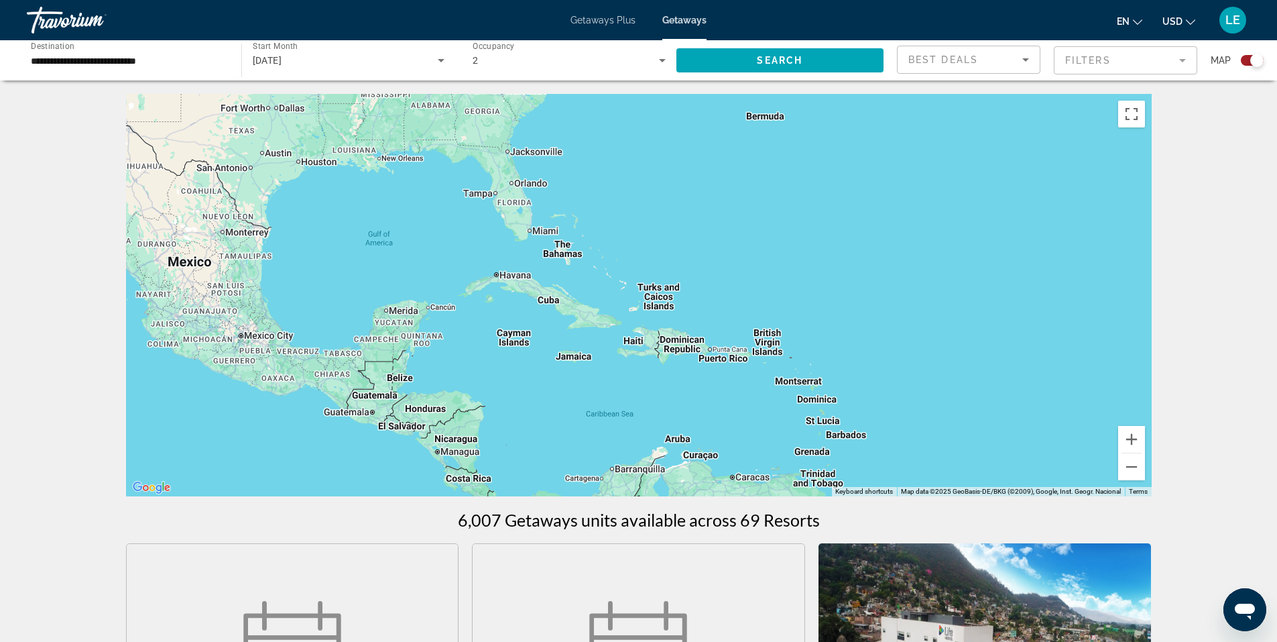
drag, startPoint x: 575, startPoint y: 331, endPoint x: 1231, endPoint y: 192, distance: 670.9
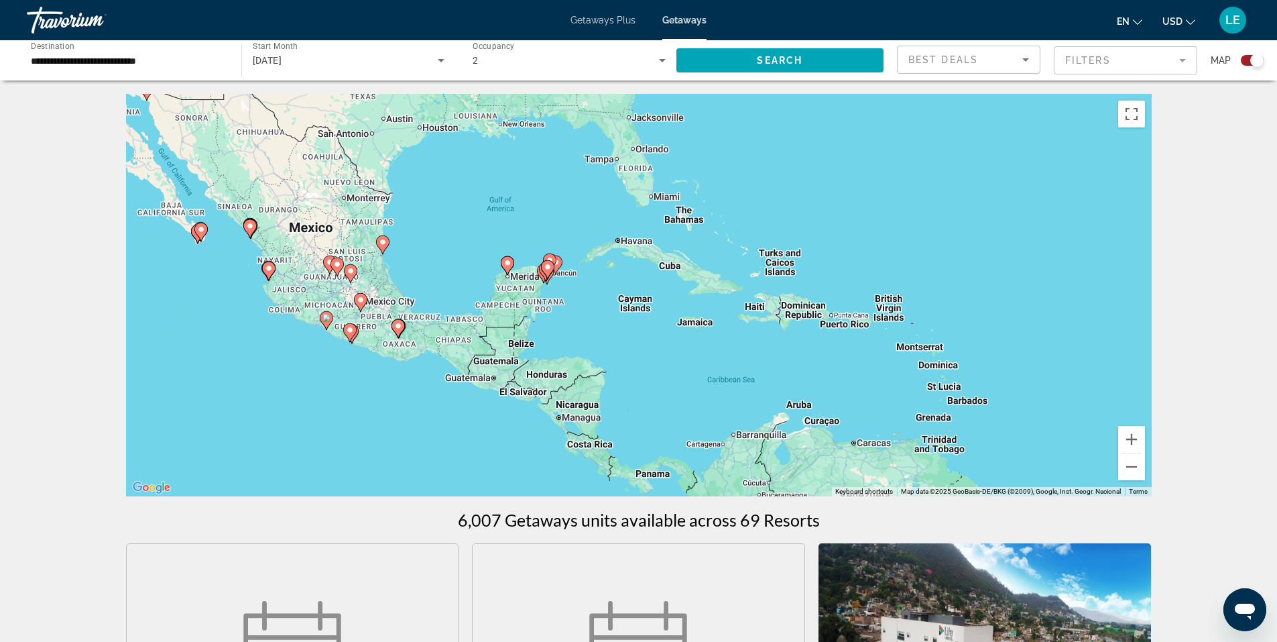
drag, startPoint x: 569, startPoint y: 353, endPoint x: 691, endPoint y: 319, distance: 126.6
click at [691, 319] on div "To activate drag with keyboard, press Alt + Enter. Once in keyboard drag state,…" at bounding box center [639, 295] width 1026 height 402
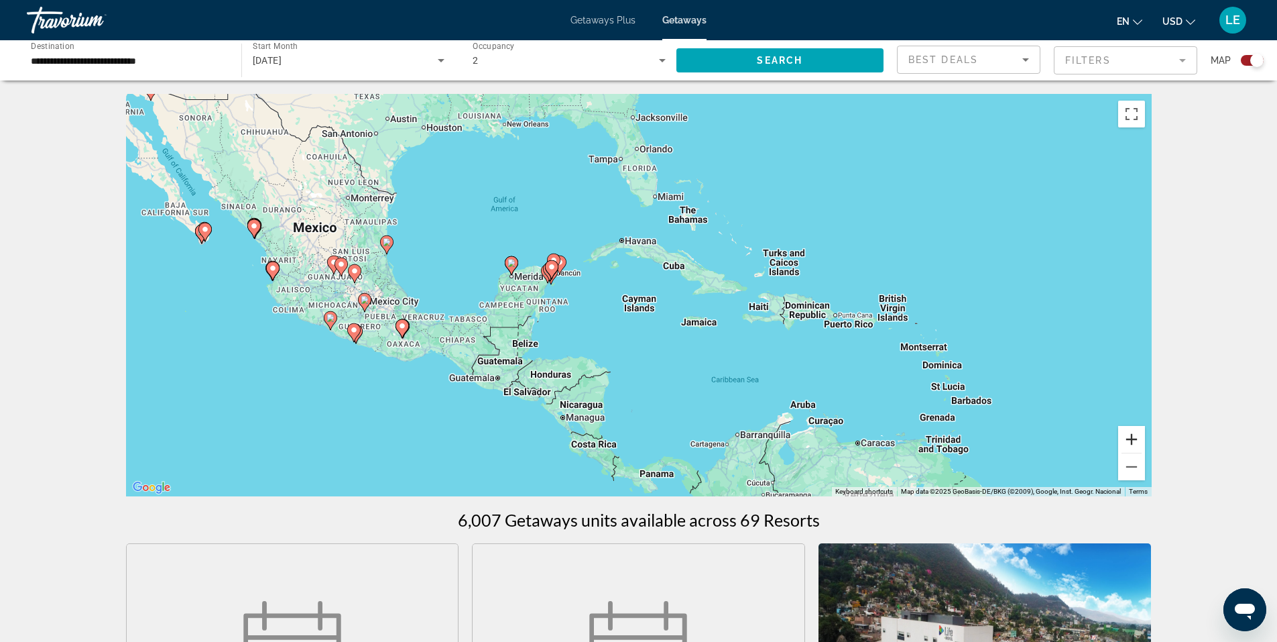
click at [1128, 440] on button "Zoom in" at bounding box center [1131, 439] width 27 height 27
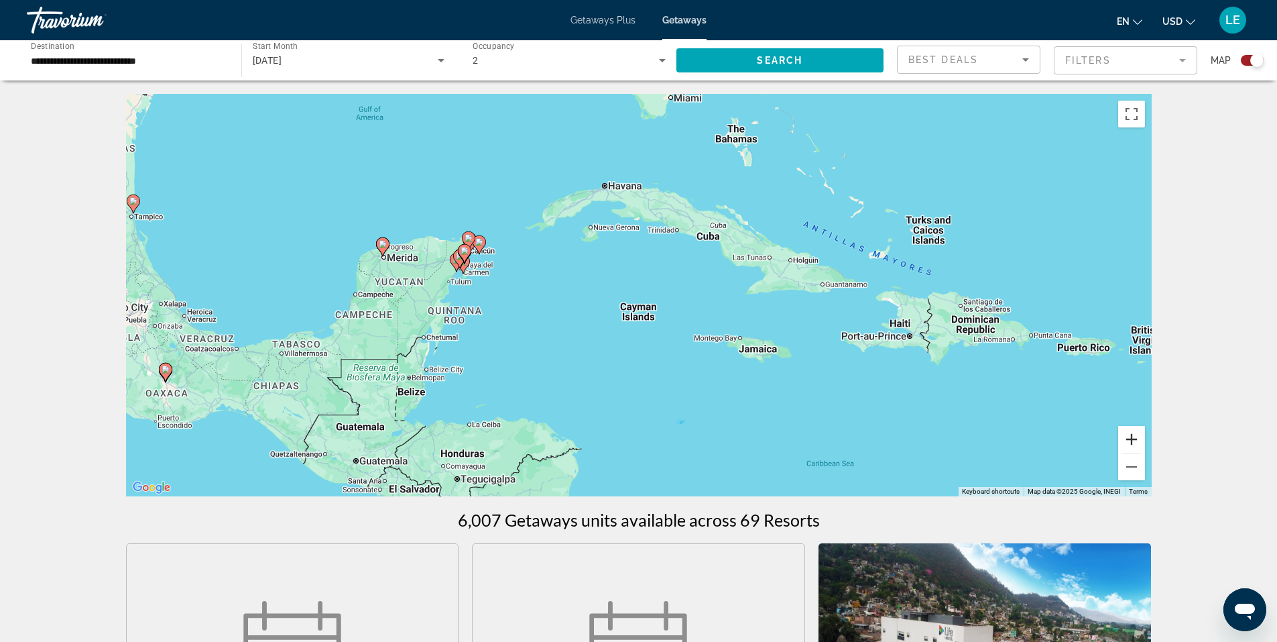
click at [1128, 440] on button "Zoom in" at bounding box center [1131, 439] width 27 height 27
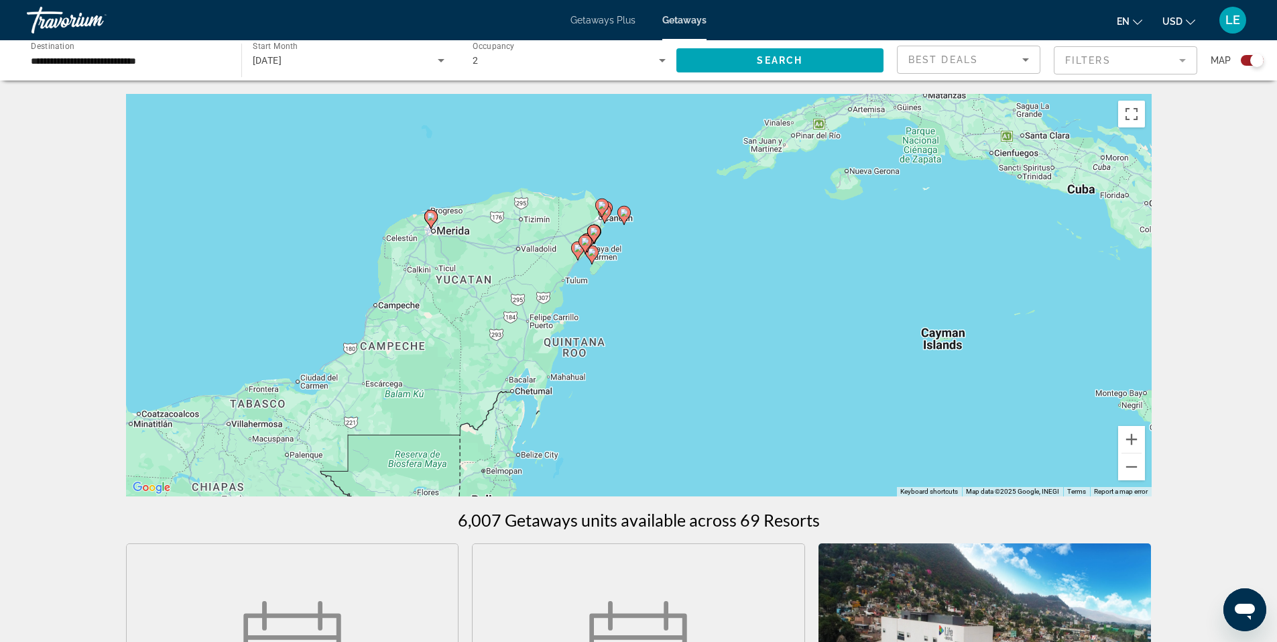
drag, startPoint x: 400, startPoint y: 276, endPoint x: 703, endPoint y: 288, distance: 304.0
click at [703, 288] on div "To activate drag with keyboard, press Alt + Enter. Once in keyboard drag state,…" at bounding box center [639, 295] width 1026 height 402
click at [1135, 442] on button "Zoom in" at bounding box center [1131, 439] width 27 height 27
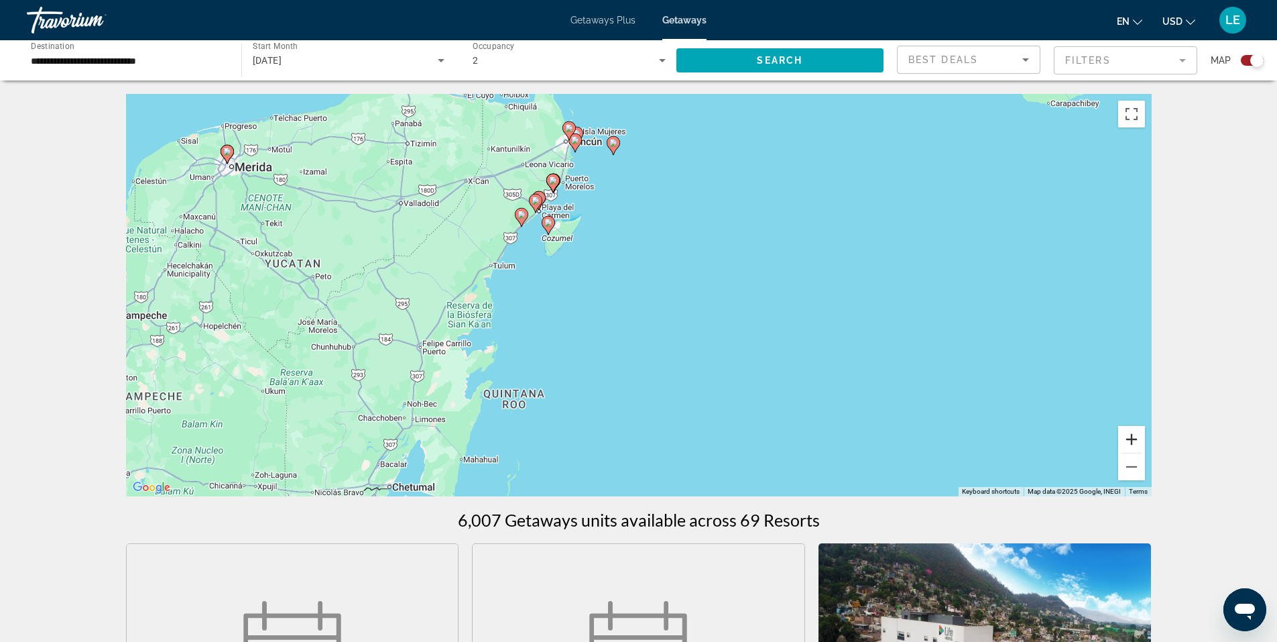
click at [1135, 441] on button "Zoom in" at bounding box center [1131, 439] width 27 height 27
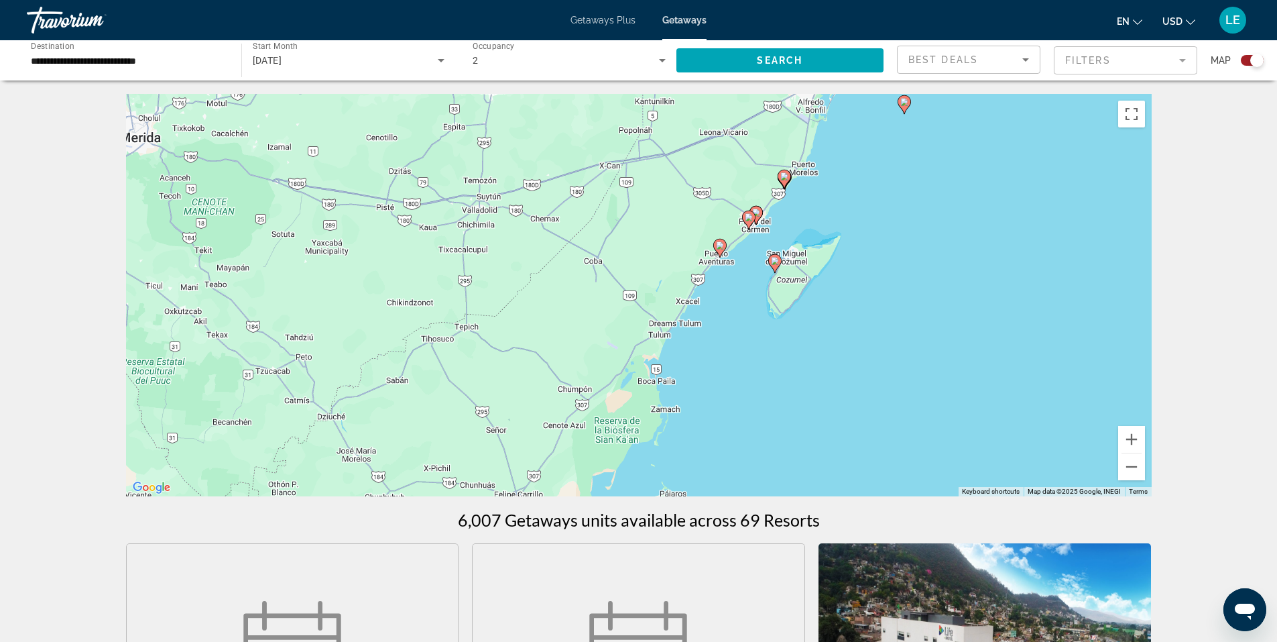
drag, startPoint x: 628, startPoint y: 224, endPoint x: 947, endPoint y: 323, distance: 334.0
click at [947, 323] on div "To activate drag with keyboard, press Alt + Enter. Once in keyboard drag state,…" at bounding box center [639, 295] width 1026 height 402
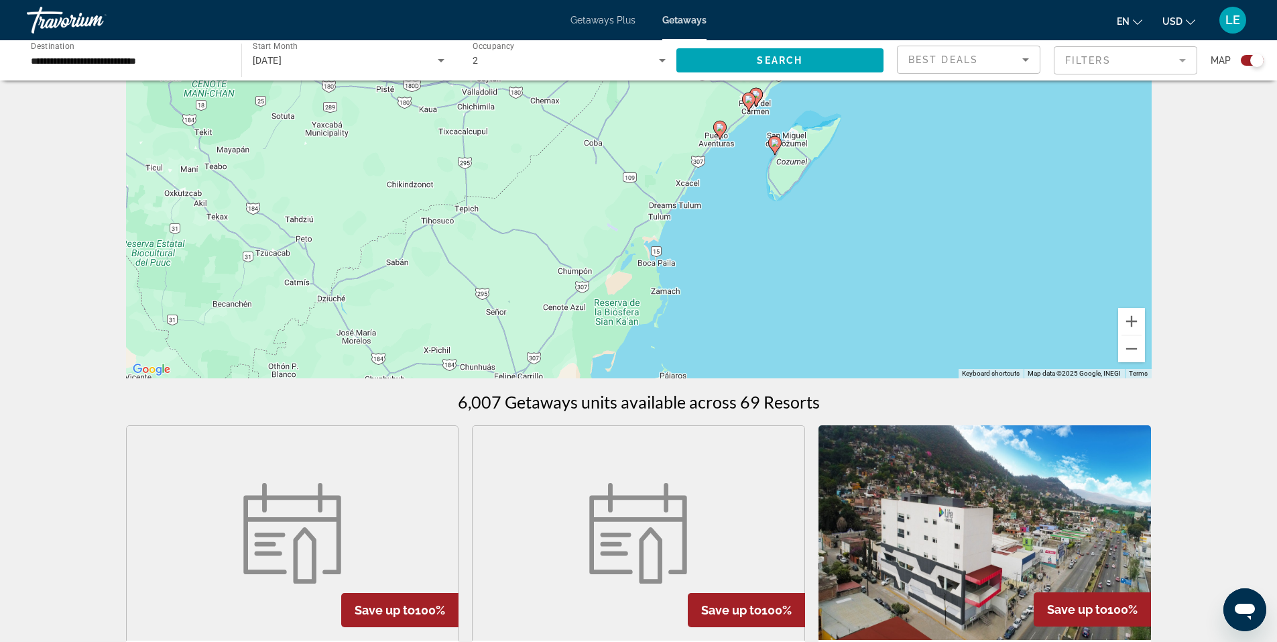
scroll to position [268, 0]
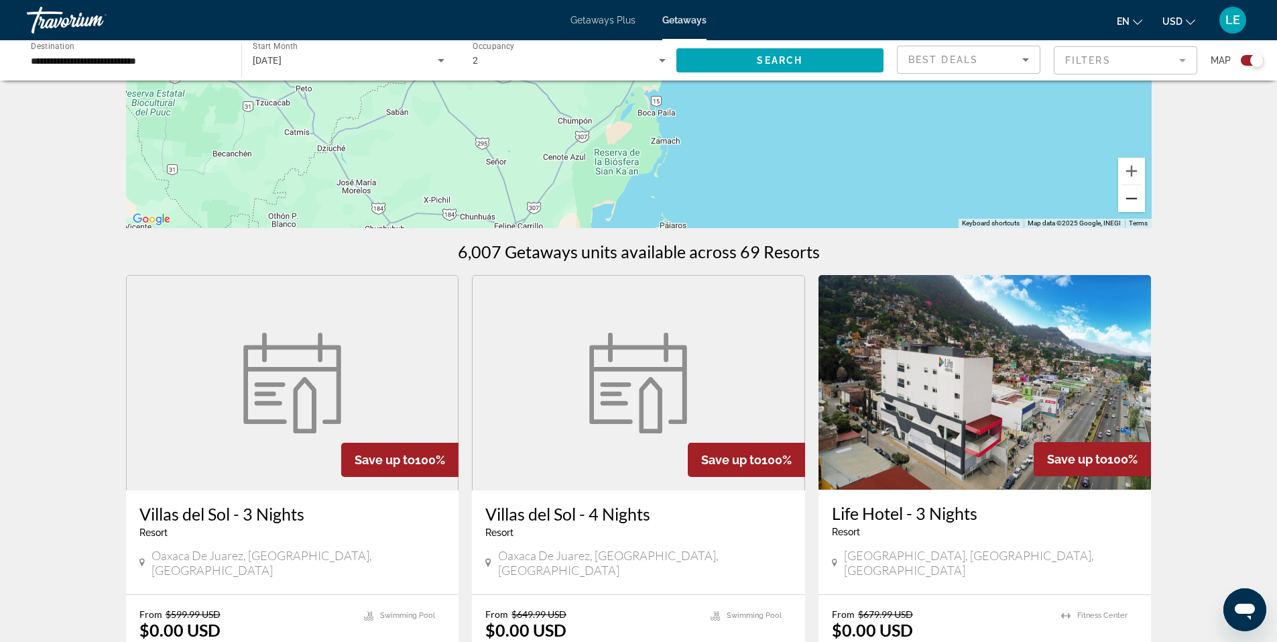
click at [1130, 200] on button "Zoom out" at bounding box center [1131, 198] width 27 height 27
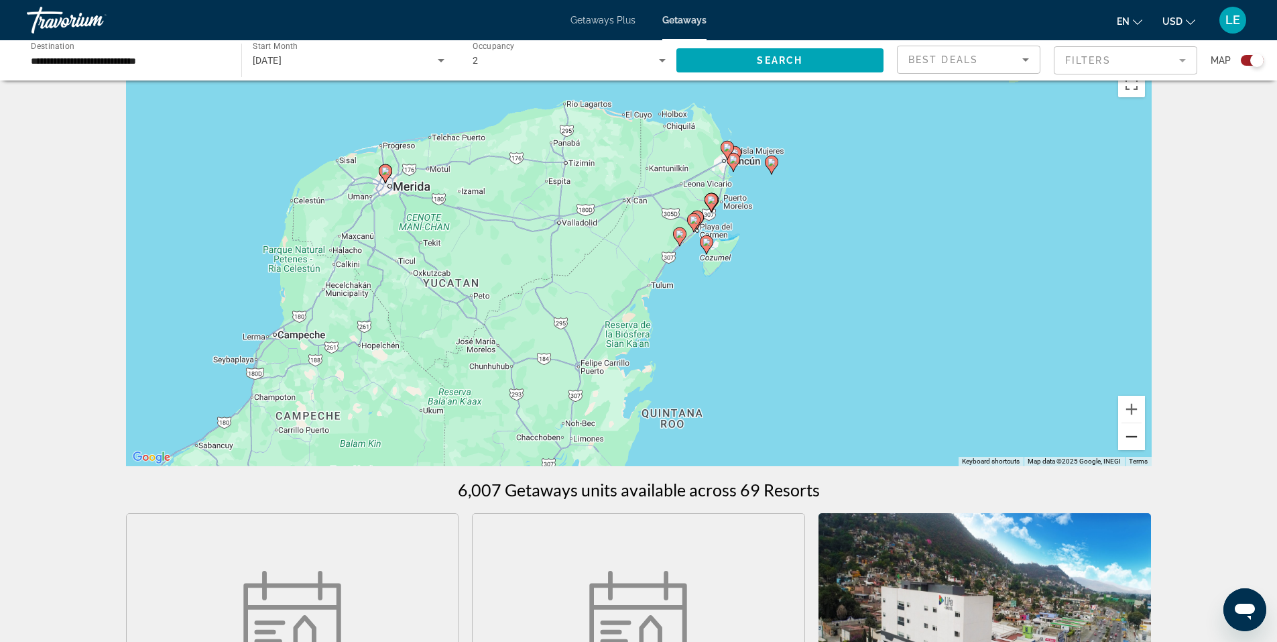
scroll to position [36, 0]
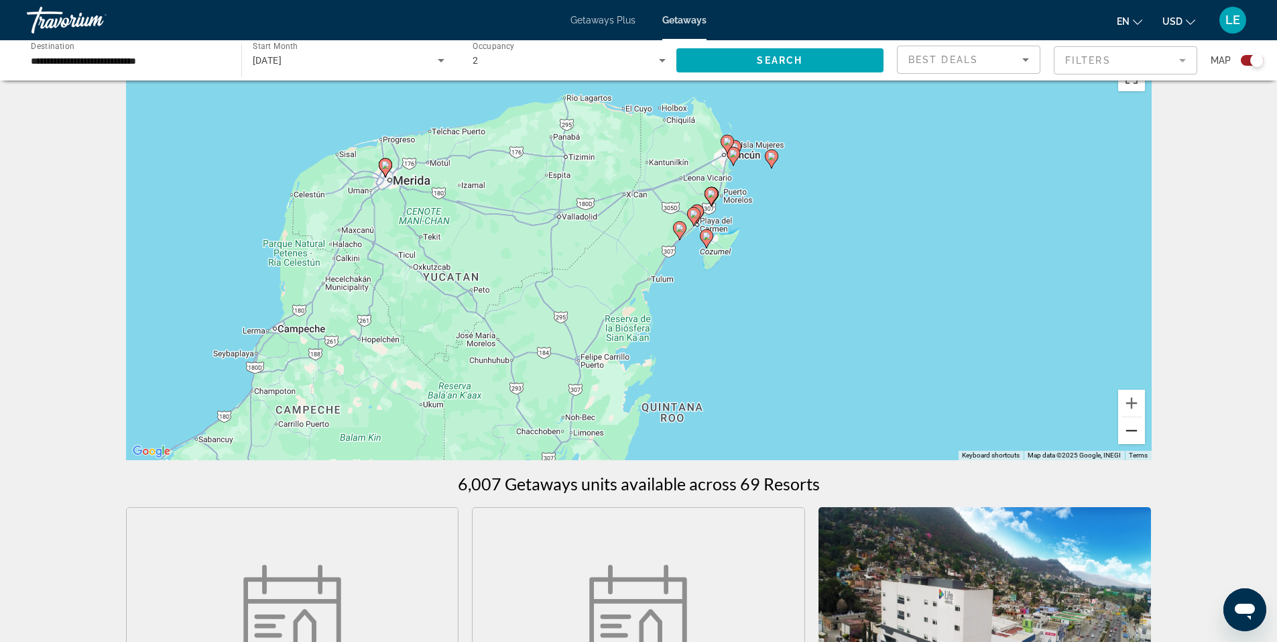
click at [1130, 430] on button "Zoom out" at bounding box center [1131, 430] width 27 height 27
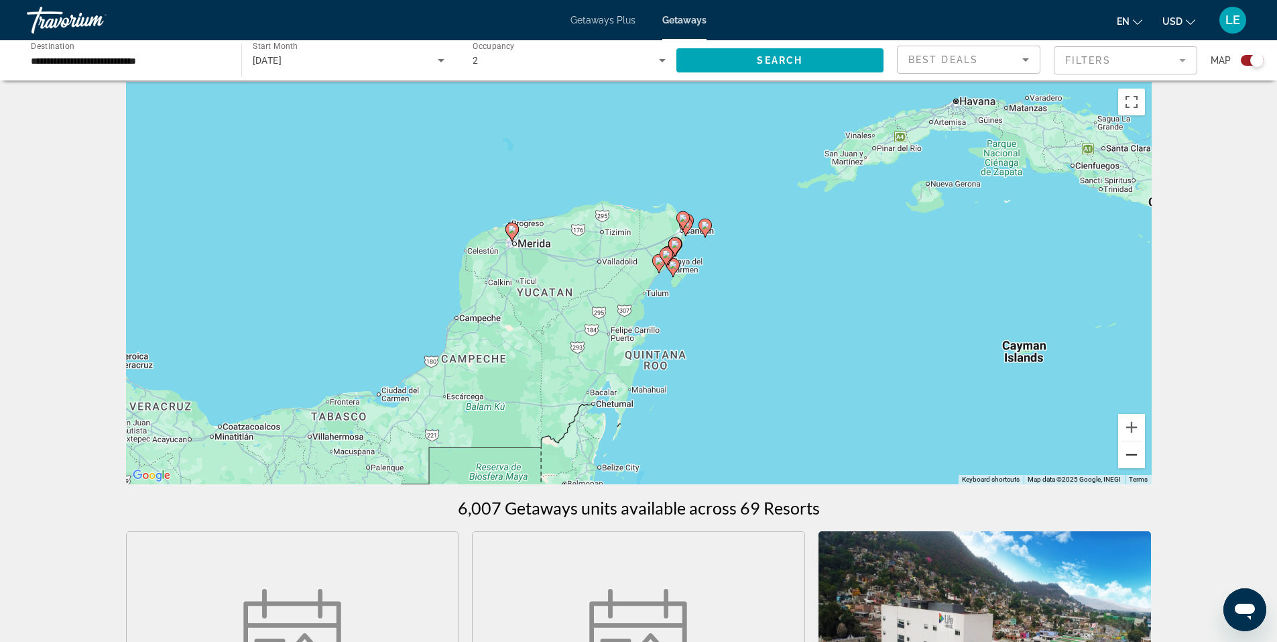
scroll to position [0, 0]
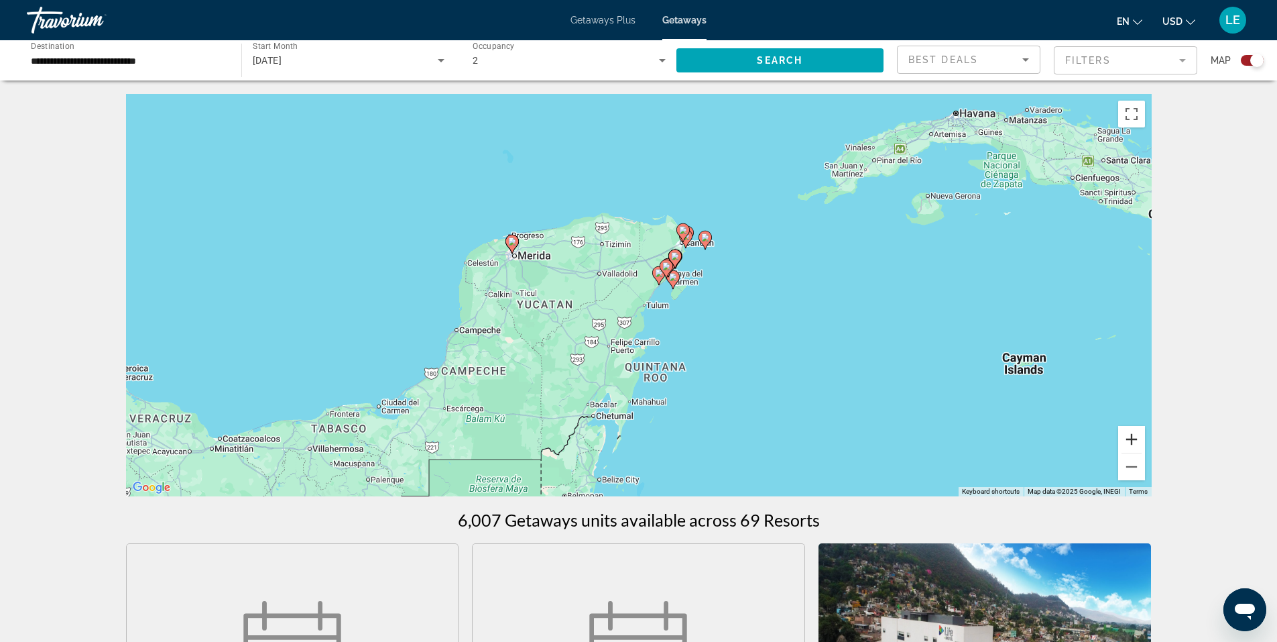
click at [1138, 439] on button "Zoom in" at bounding box center [1131, 439] width 27 height 27
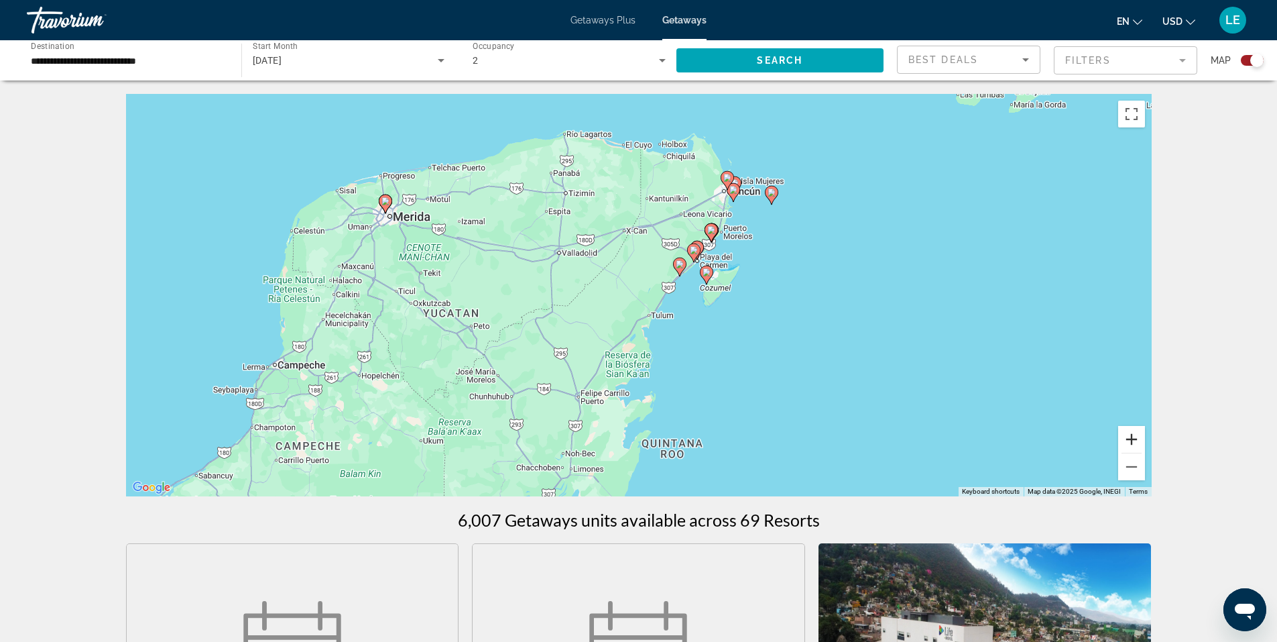
click at [1135, 433] on button "Zoom in" at bounding box center [1131, 439] width 27 height 27
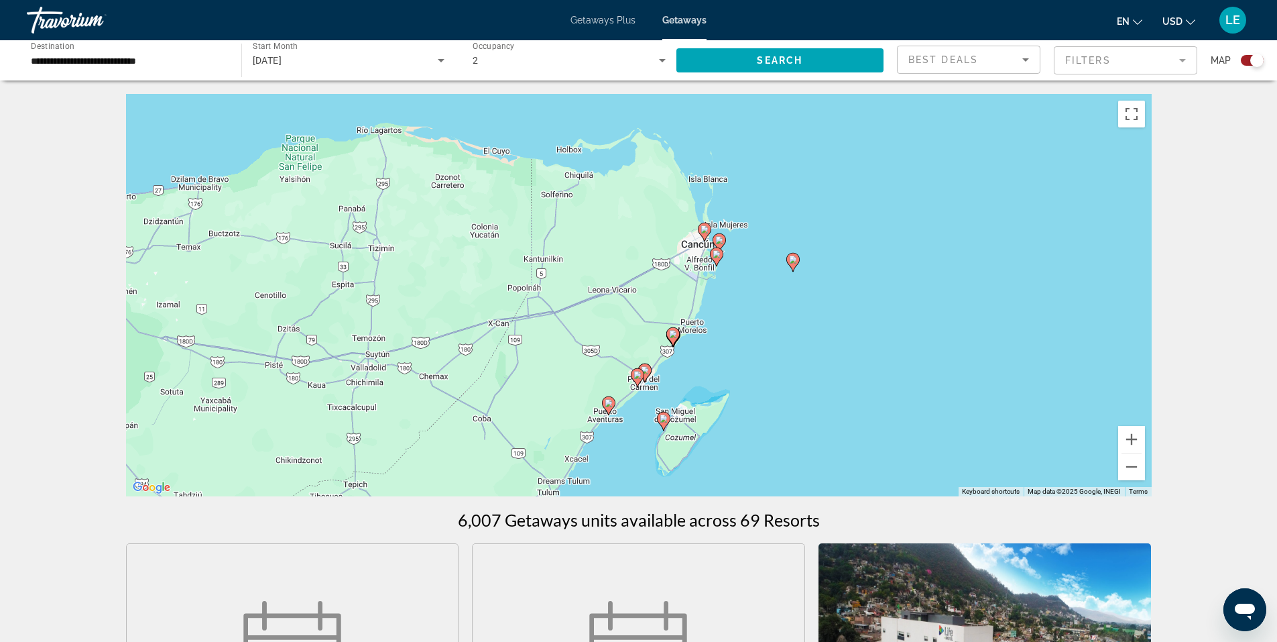
drag, startPoint x: 909, startPoint y: 211, endPoint x: 804, endPoint y: 355, distance: 178.7
click at [804, 355] on div "To activate drag with keyboard, press Alt + Enter. Once in keyboard drag state,…" at bounding box center [639, 295] width 1026 height 402
click at [706, 231] on image "Main content" at bounding box center [705, 231] width 8 height 8
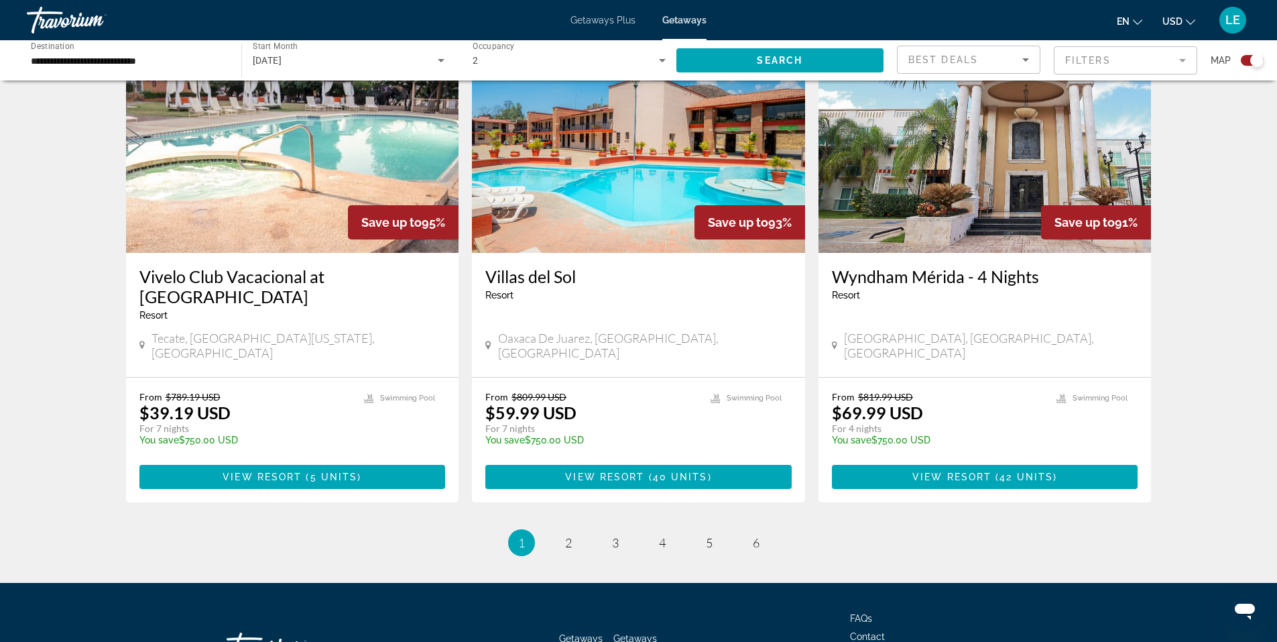
scroll to position [1964, 0]
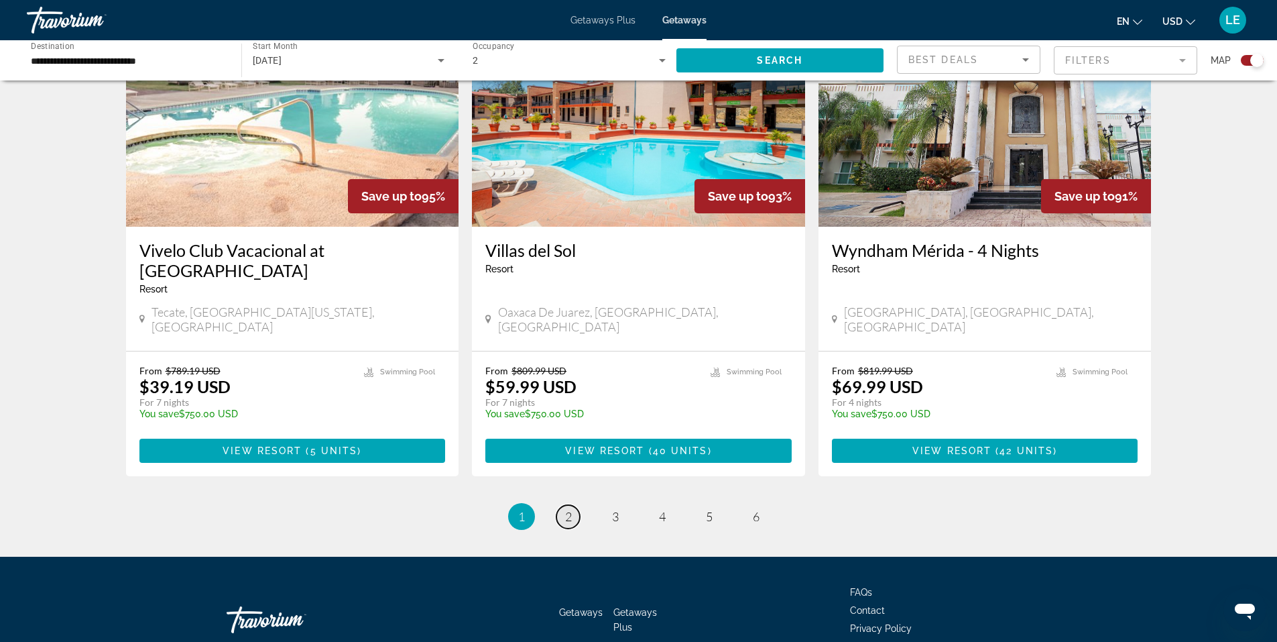
click at [567, 509] on span "2" at bounding box center [568, 516] width 7 height 15
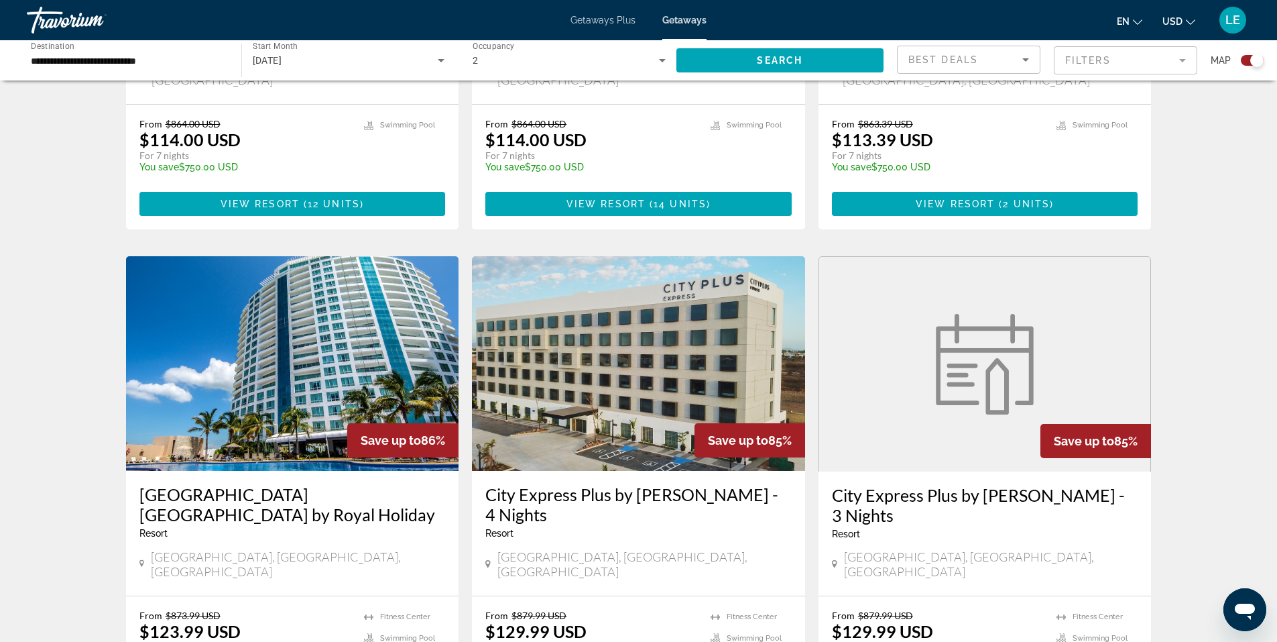
scroll to position [1341, 0]
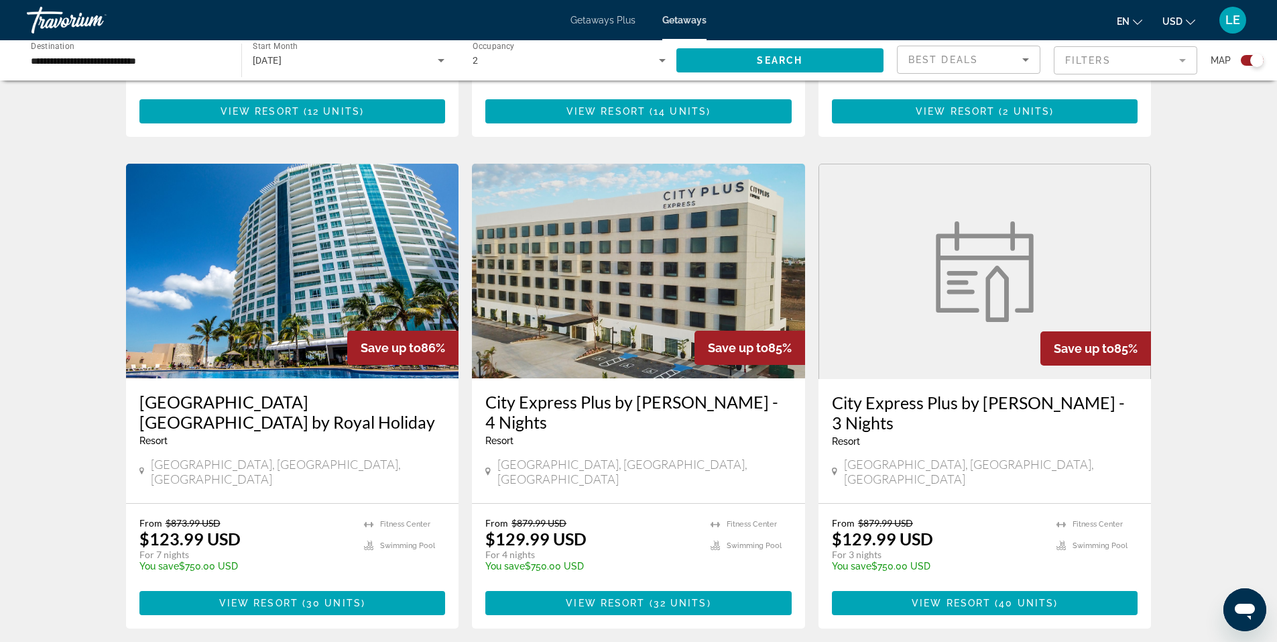
click at [1185, 61] on mat-form-field "Filters" at bounding box center [1125, 60] width 143 height 28
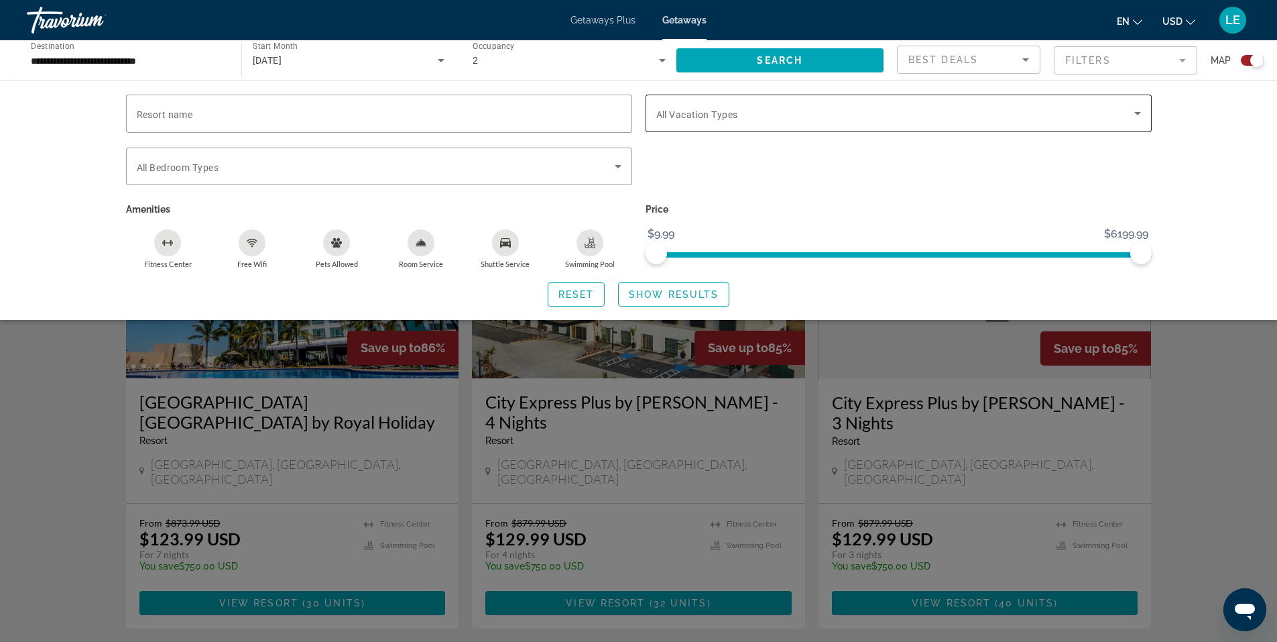
click at [1137, 113] on icon "Search widget" at bounding box center [1138, 113] width 7 height 3
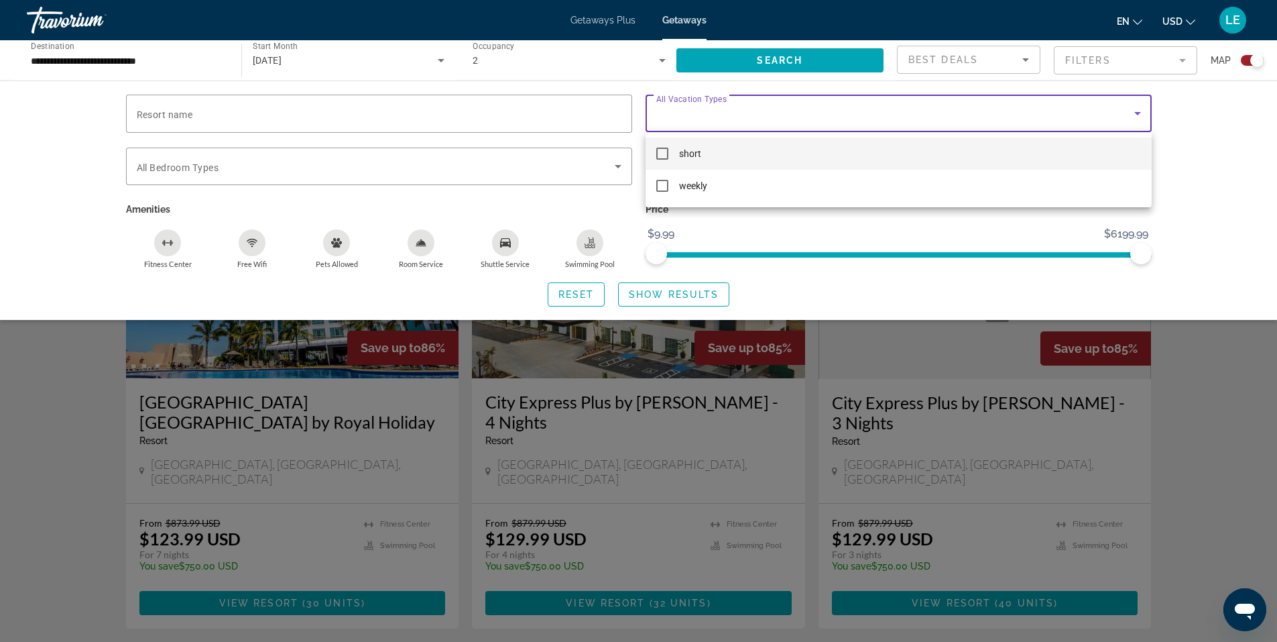
click at [1214, 118] on div at bounding box center [638, 321] width 1277 height 642
